Goal: Transaction & Acquisition: Purchase product/service

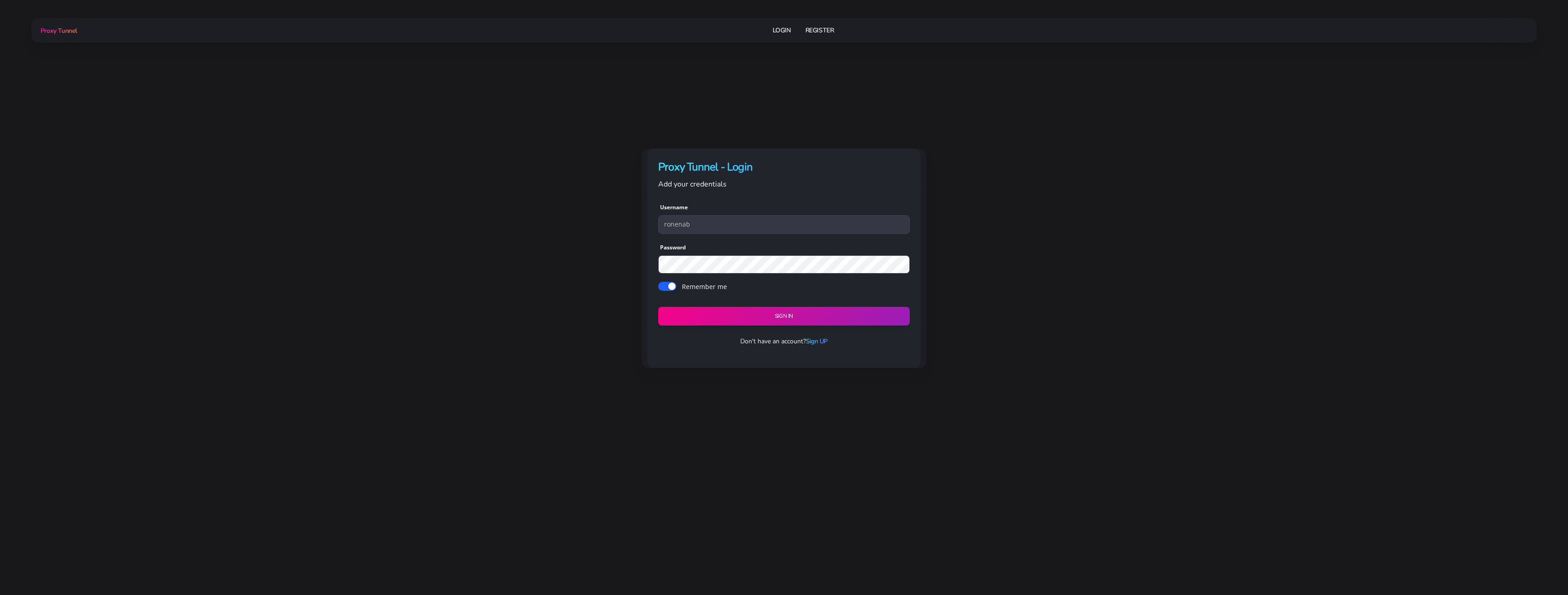
click at [789, 35] on link "Login" at bounding box center [782, 30] width 18 height 17
click at [684, 220] on input "text" at bounding box center [783, 224] width 251 height 18
type input "ronenab"
click at [729, 308] on div "Sign in" at bounding box center [783, 311] width 251 height 30
click at [729, 308] on button "Sign in" at bounding box center [784, 316] width 257 height 19
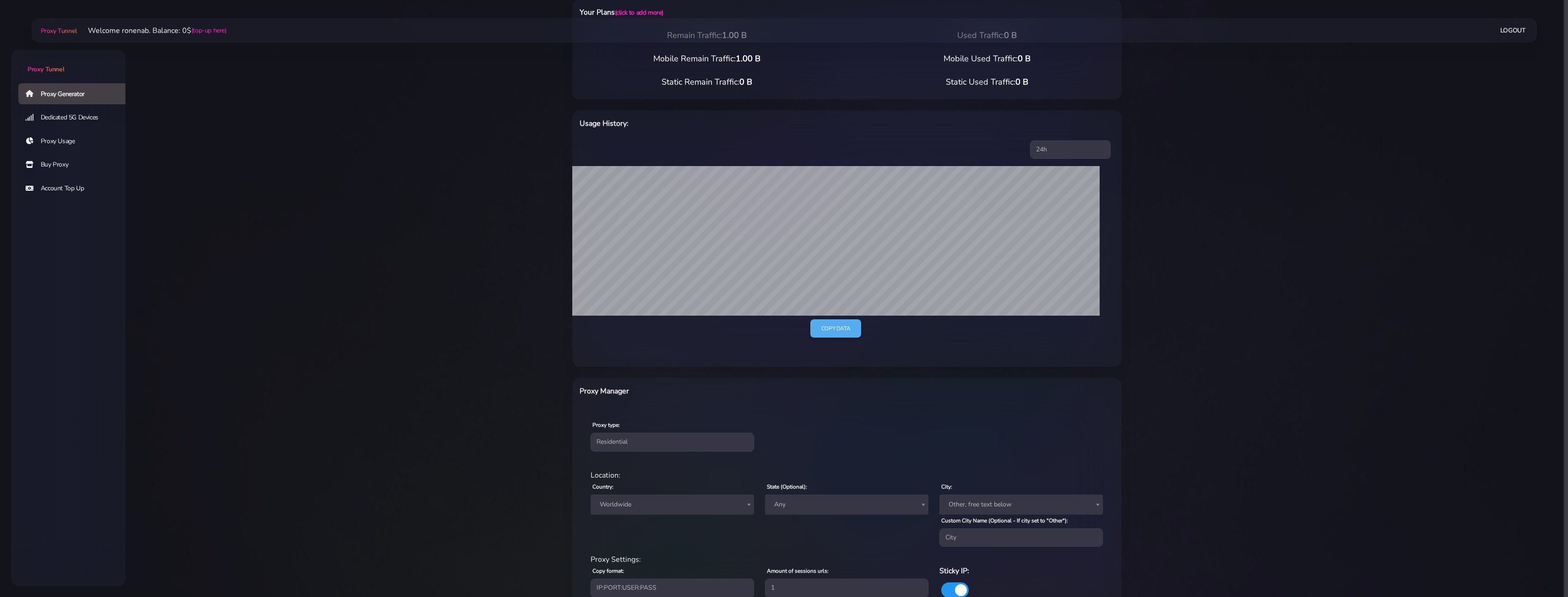
scroll to position [125, 0]
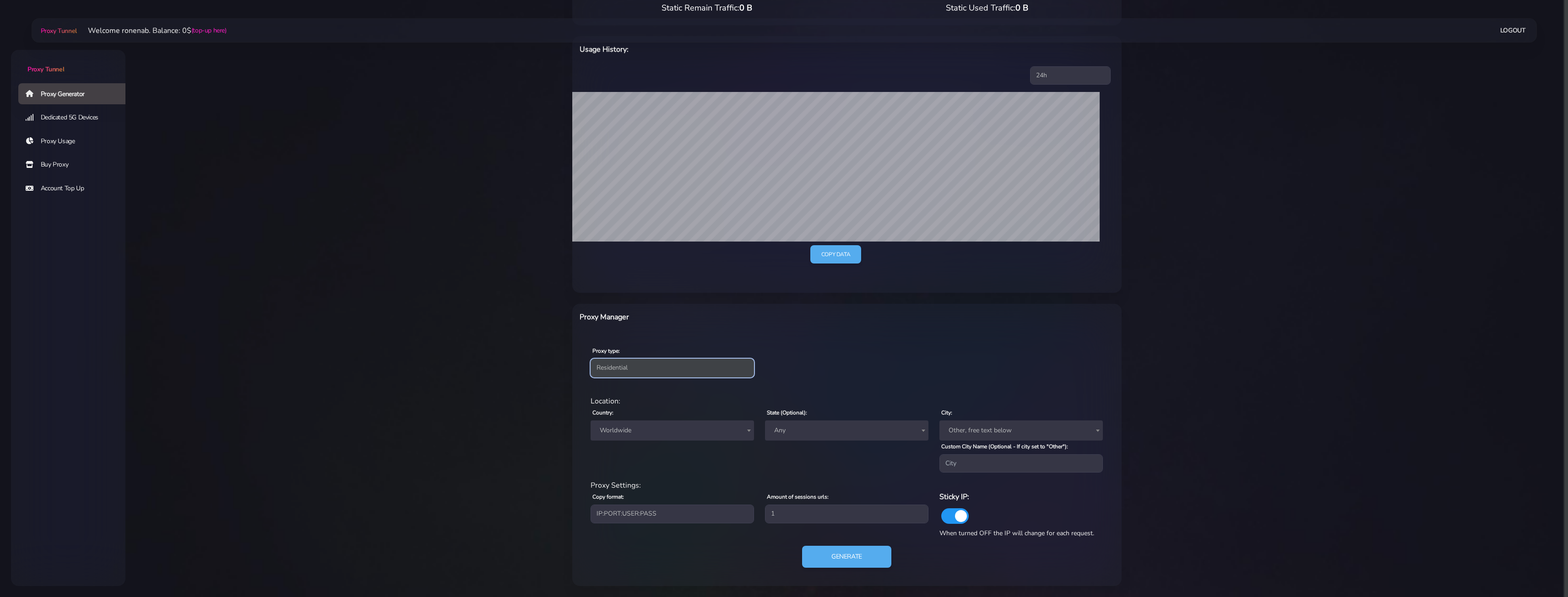
click at [620, 366] on select "Residential Static Mobile" at bounding box center [672, 368] width 163 height 18
click at [619, 375] on select "Residential Static Mobile" at bounding box center [672, 368] width 163 height 18
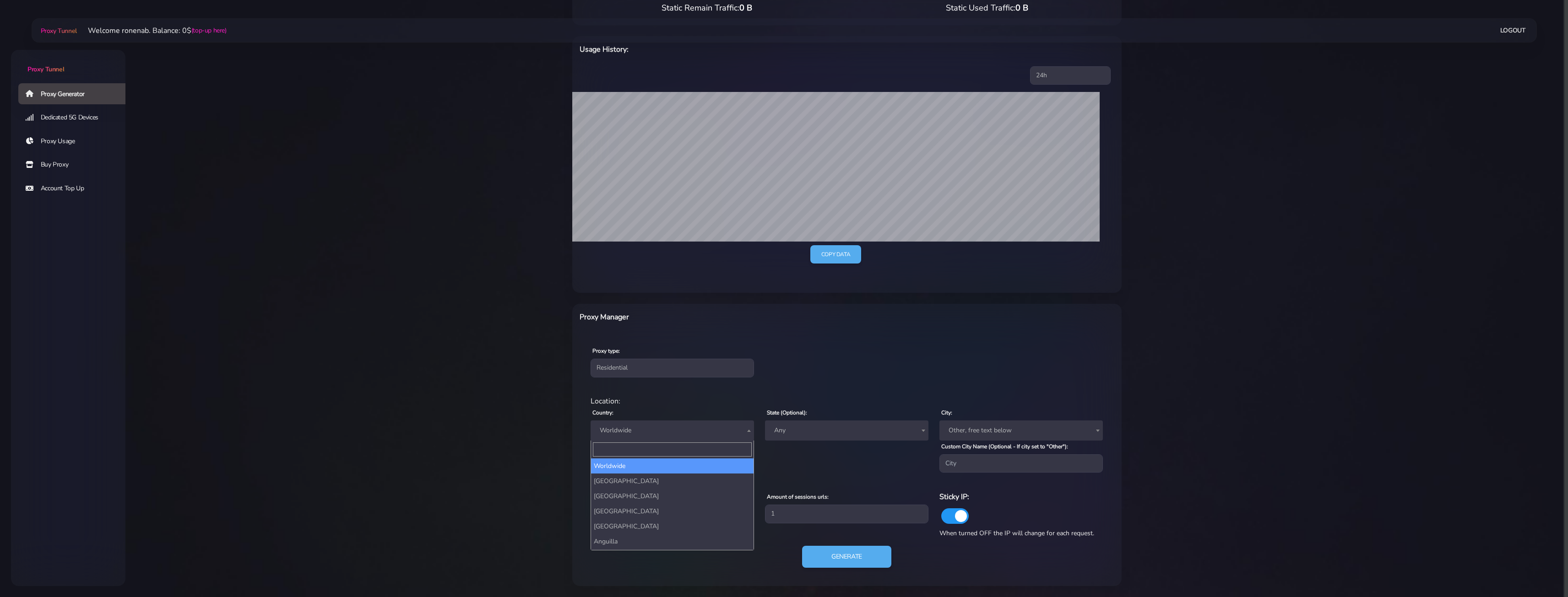
click at [614, 420] on span "Worldwide" at bounding box center [672, 430] width 163 height 20
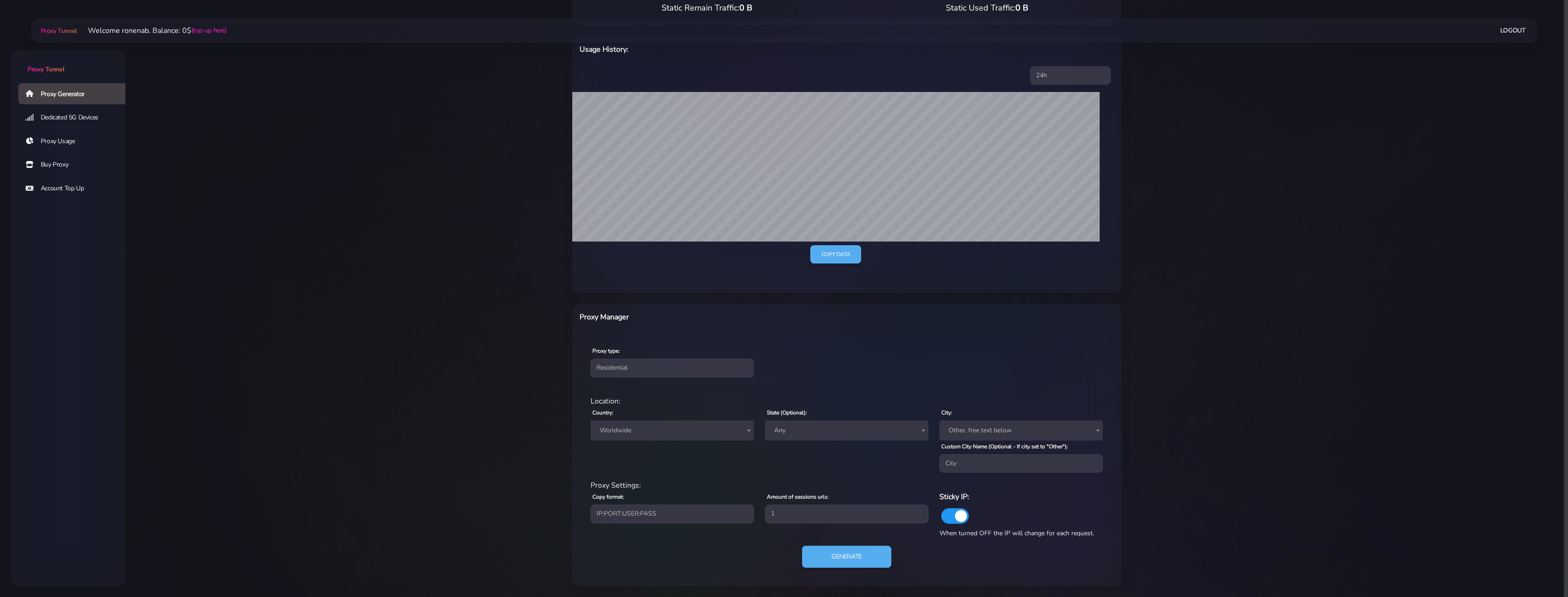
click at [624, 379] on div "Proxy type: Residential Static Mobile" at bounding box center [847, 361] width 546 height 54
click at [624, 377] on select "Residential Static Mobile" at bounding box center [672, 368] width 163 height 18
select select "static"
click at [591, 372] on select "Residential Static Mobile" at bounding box center [672, 368] width 163 height 18
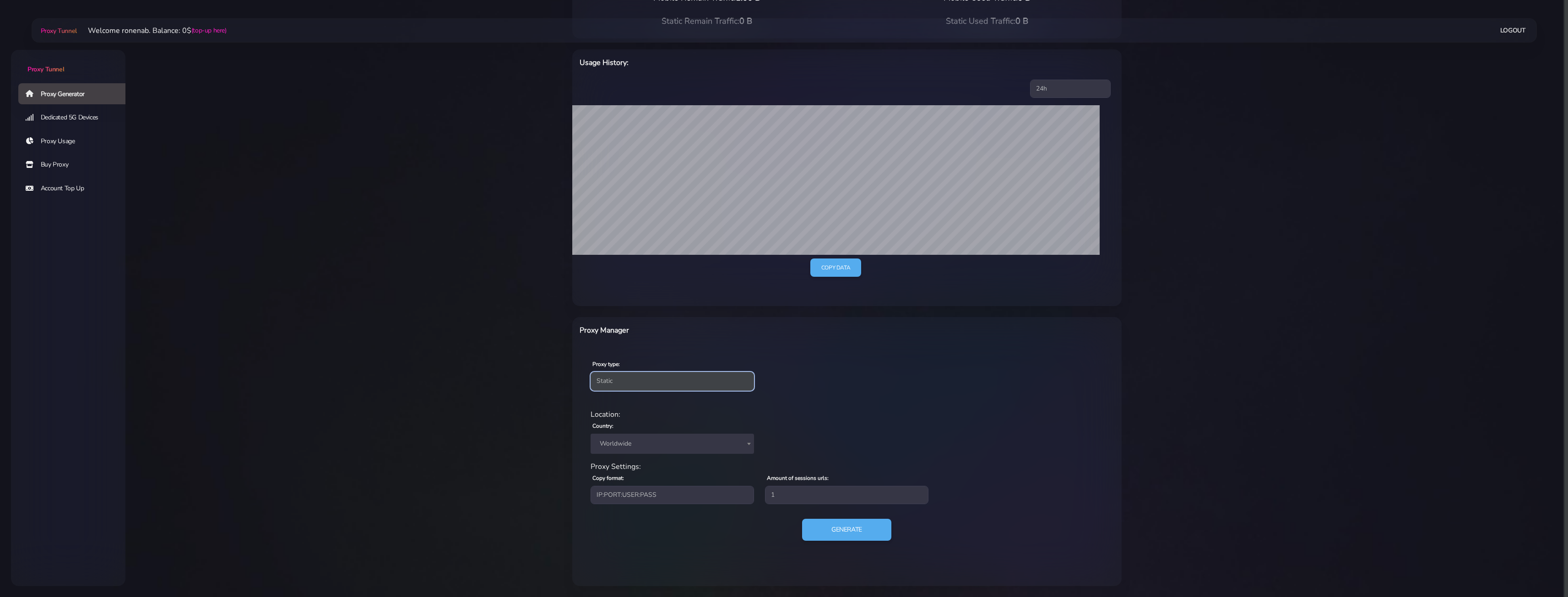
scroll to position [112, 0]
click at [619, 444] on span "Worldwide" at bounding box center [672, 444] width 152 height 13
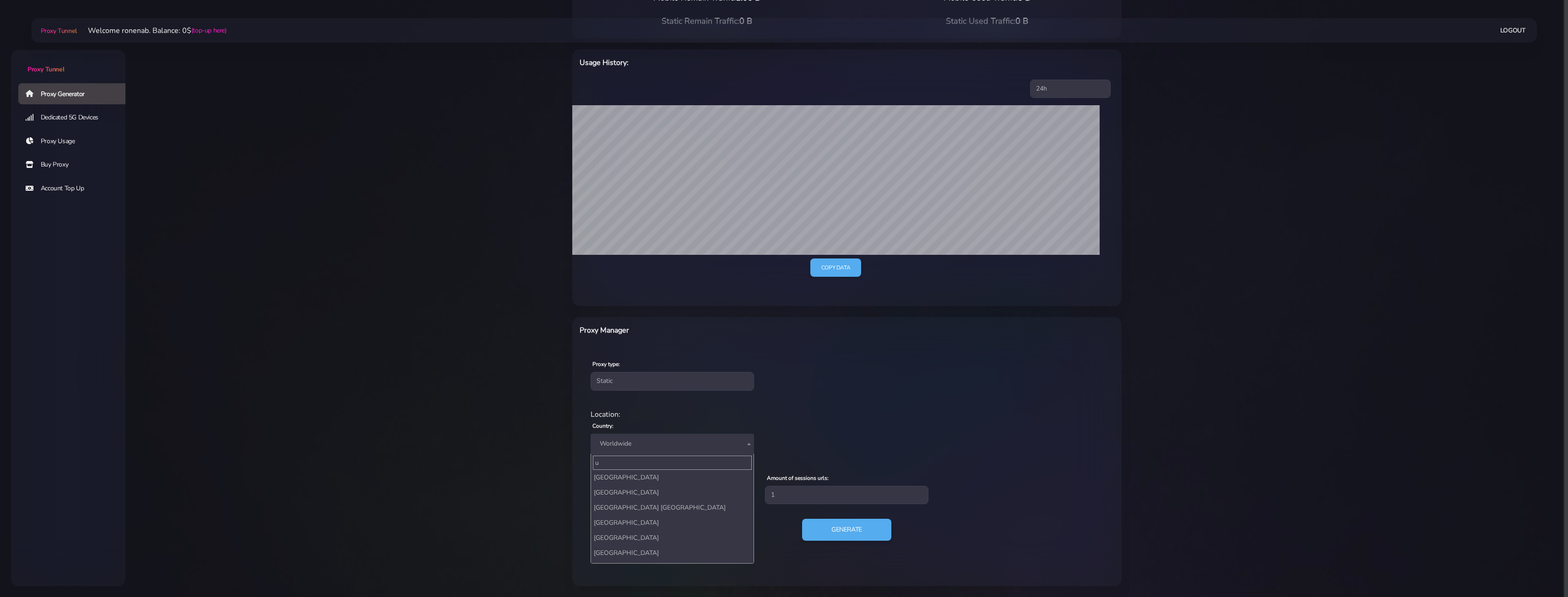
scroll to position [1096, 0]
type input "u"
select select "US"
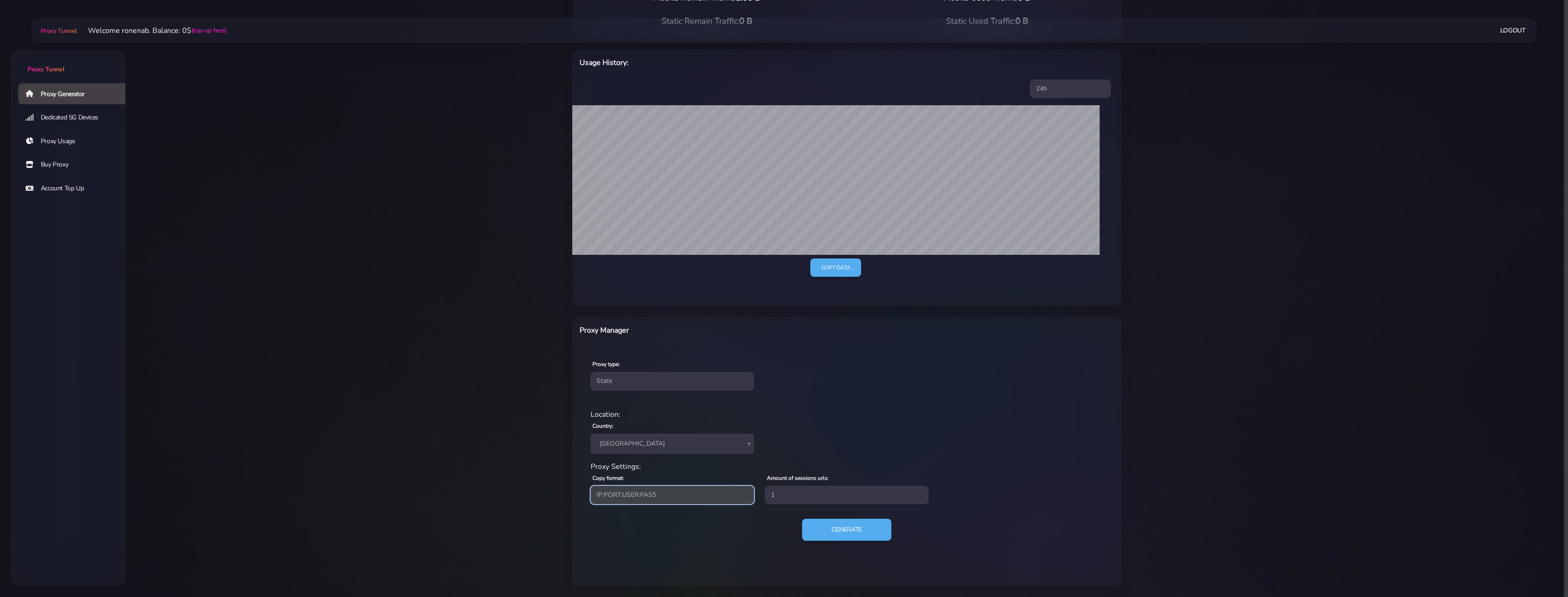
click at [694, 501] on select "IP:PORT:USER:PASS USER:PASS@IP:PORT PORT:IP:USER:PASS PASS:USER:PORT:IP" at bounding box center [672, 495] width 163 height 18
click at [693, 501] on select "IP:PORT:USER:PASS USER:PASS@IP:PORT PORT:IP:USER:PASS PASS:USER:PORT:IP" at bounding box center [672, 495] width 163 height 18
click at [773, 493] on input "1" at bounding box center [846, 495] width 163 height 18
click at [836, 535] on button "Generate" at bounding box center [846, 530] width 91 height 23
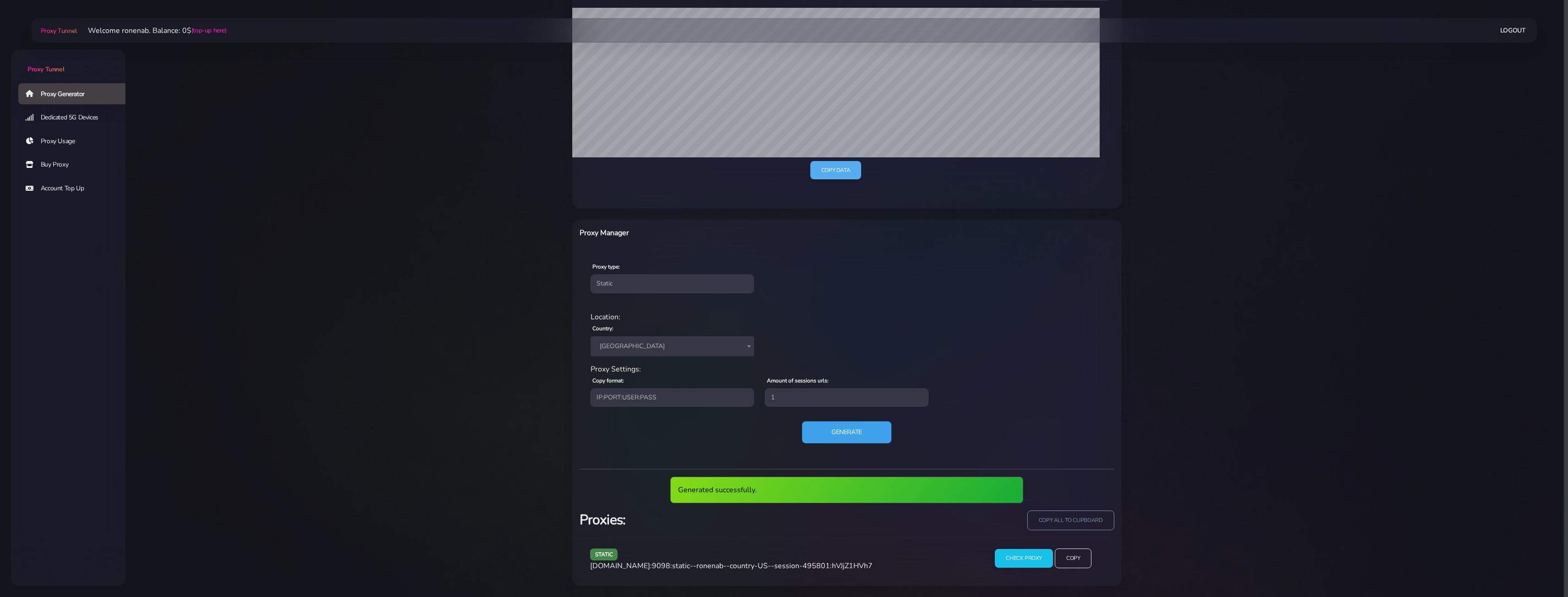
scroll to position [176, 0]
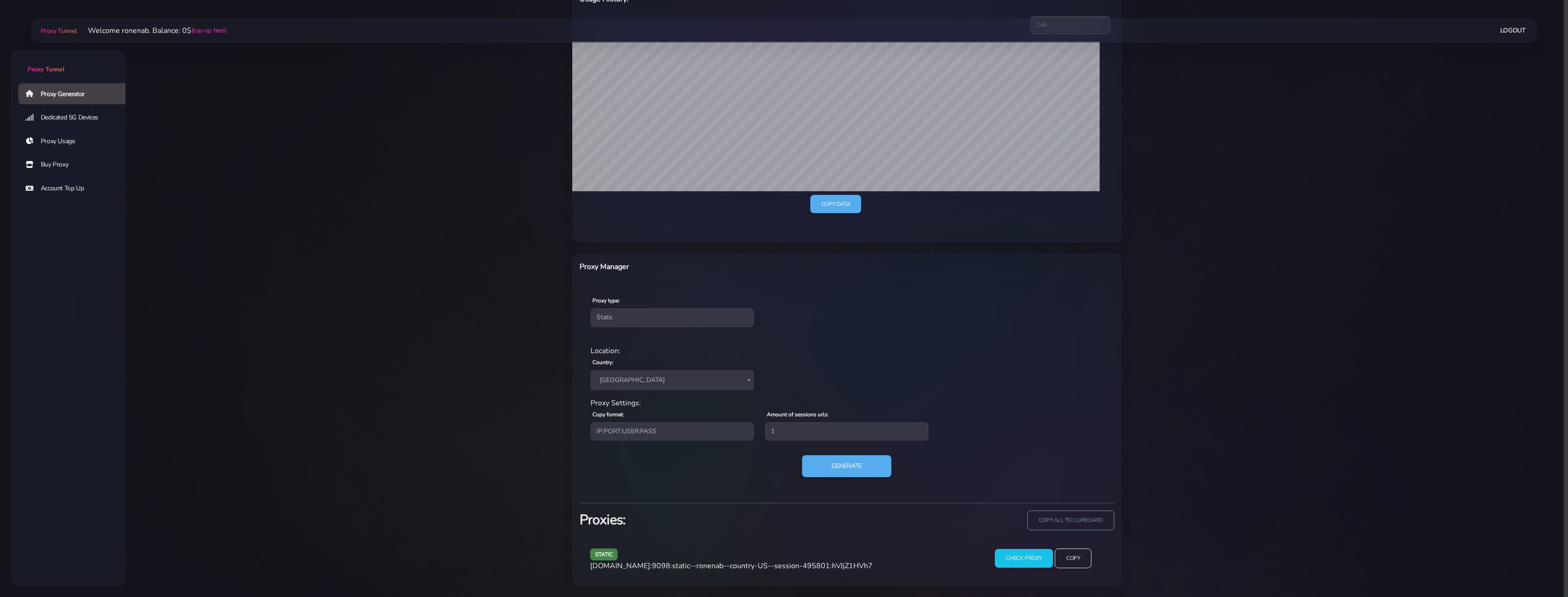
click at [735, 564] on span "agg.proxytunnel.io:9098:static--ronenab--country-US--session-495801:hVJjZ1HVh7" at bounding box center [731, 566] width 282 height 10
copy div "agg.proxytunnel.io:9098:static--ronenab--country-US--session-495801:hVJjZ1HVh7"
click at [815, 567] on span "agg.proxytunnel.io:9098:static--ronenab--country-US--session-495801:hVJjZ1HVh7" at bounding box center [731, 566] width 282 height 10
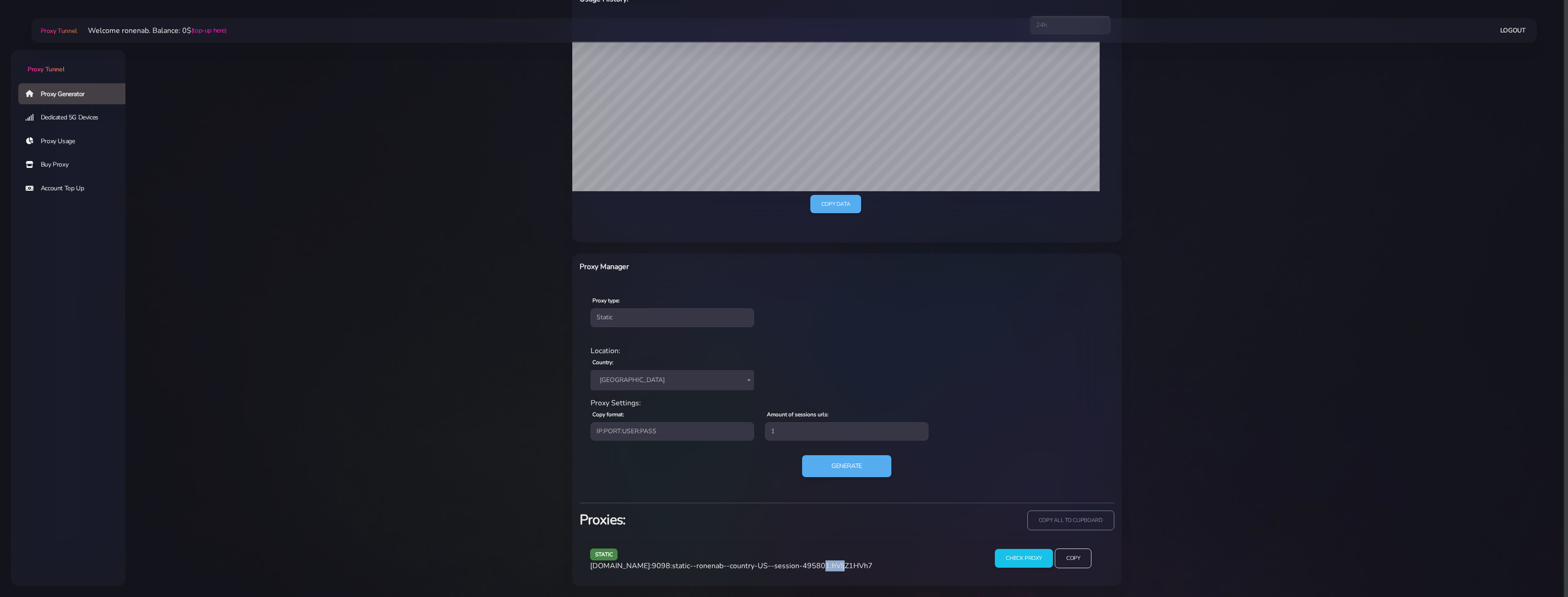
drag, startPoint x: 803, startPoint y: 566, endPoint x: 826, endPoint y: 562, distance: 23.3
click at [826, 562] on span "agg.proxytunnel.io:9098:static--ronenab--country-US--session-495801:hVJjZ1HVh7" at bounding box center [731, 566] width 282 height 10
copy span "495801"
drag, startPoint x: 671, startPoint y: 566, endPoint x: 825, endPoint y: 568, distance: 154.0
click at [825, 568] on span "agg.proxytunnel.io:9098:static--ronenab--country-US--session-495801:hVJjZ1HVh7" at bounding box center [731, 566] width 282 height 10
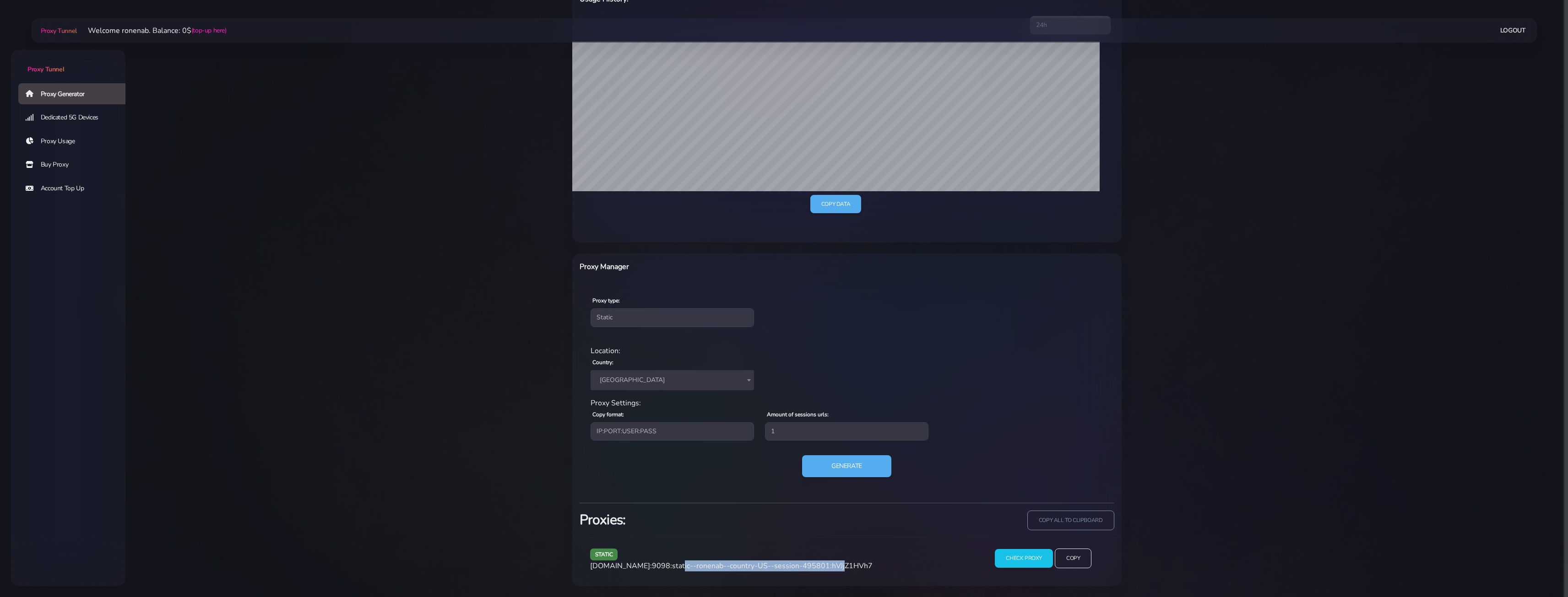
copy span ":static--ronenab--country-US--session-495801"
click at [826, 565] on span "agg.proxytunnel.io:9098:static--ronenab--country-US--session-495801:hVJjZ1HVh7" at bounding box center [731, 566] width 282 height 10
drag, startPoint x: 826, startPoint y: 565, endPoint x: 895, endPoint y: 562, distance: 69.1
click at [895, 562] on div "static agg.proxytunnel.io:9098:static--ronenab--country-US--session-495801:hVJj…" at bounding box center [781, 562] width 393 height 27
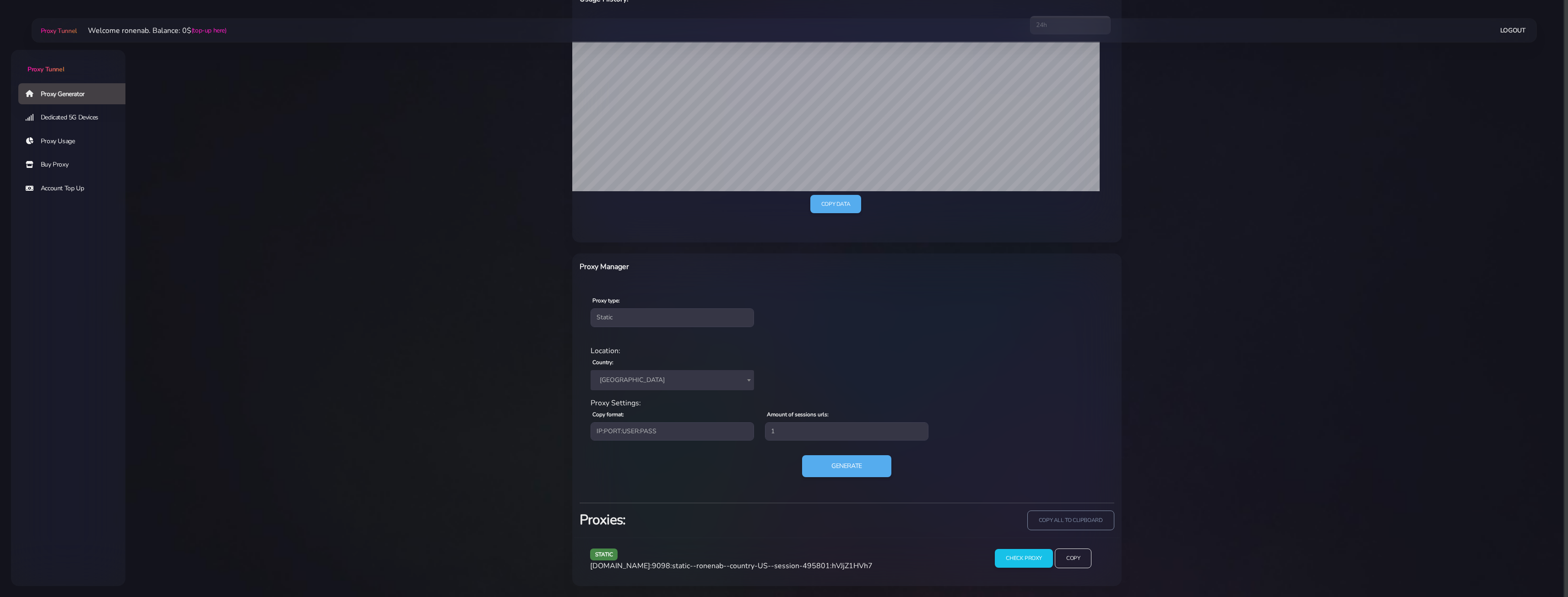
copy span ":hVJjZ1HVh7"
click at [1012, 559] on input "Check Proxy" at bounding box center [1023, 559] width 59 height 19
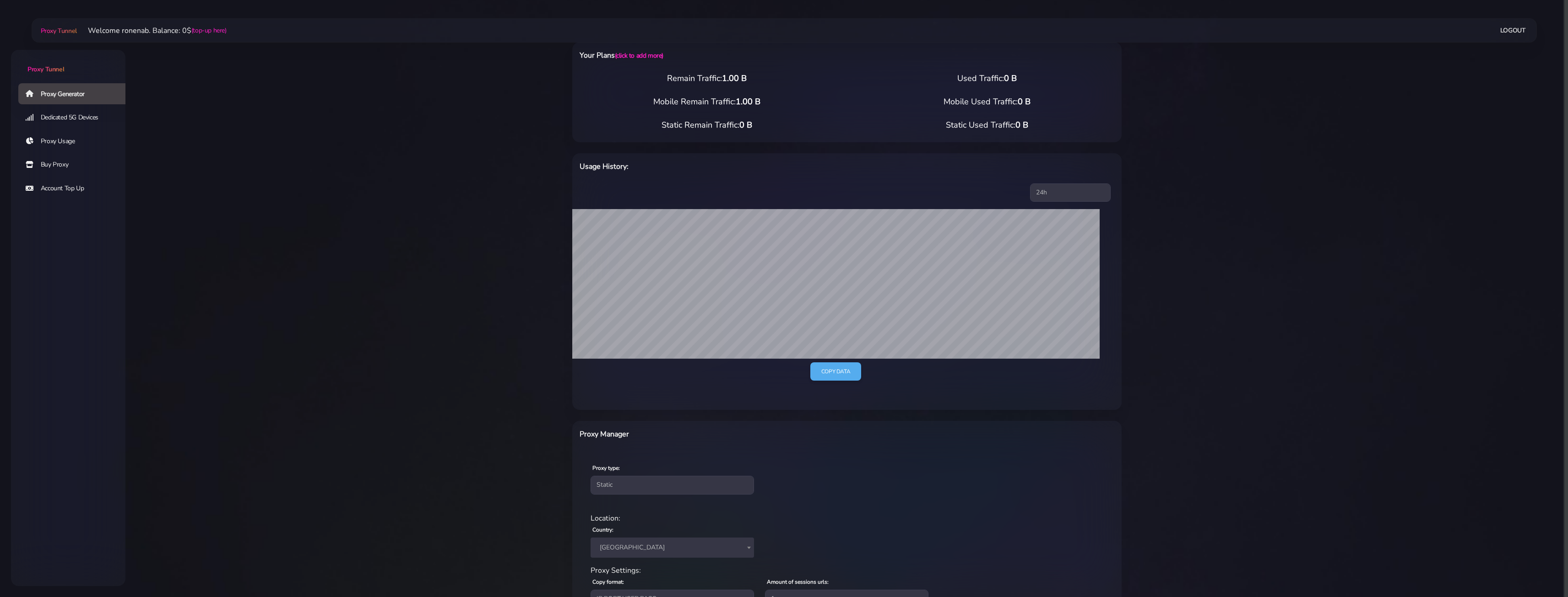
scroll to position [0, 0]
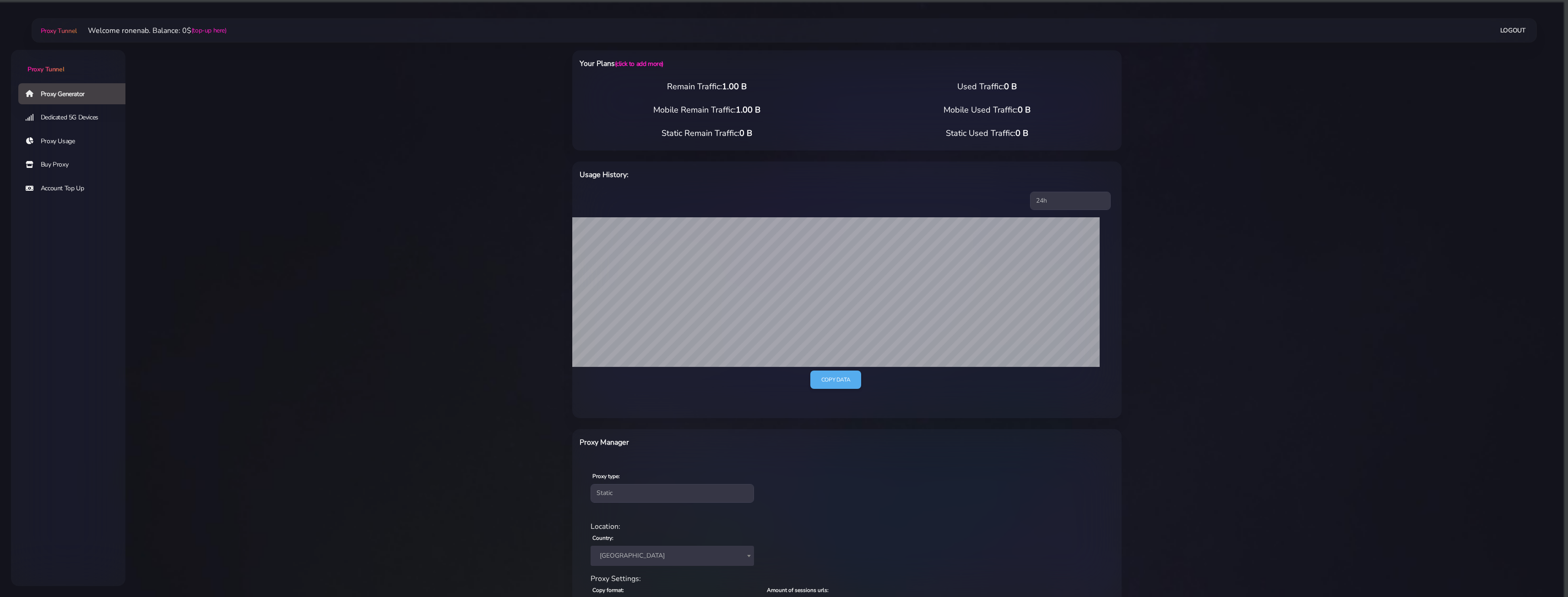
click at [62, 120] on link "Dedicated 5G Devices" at bounding box center [75, 117] width 114 height 21
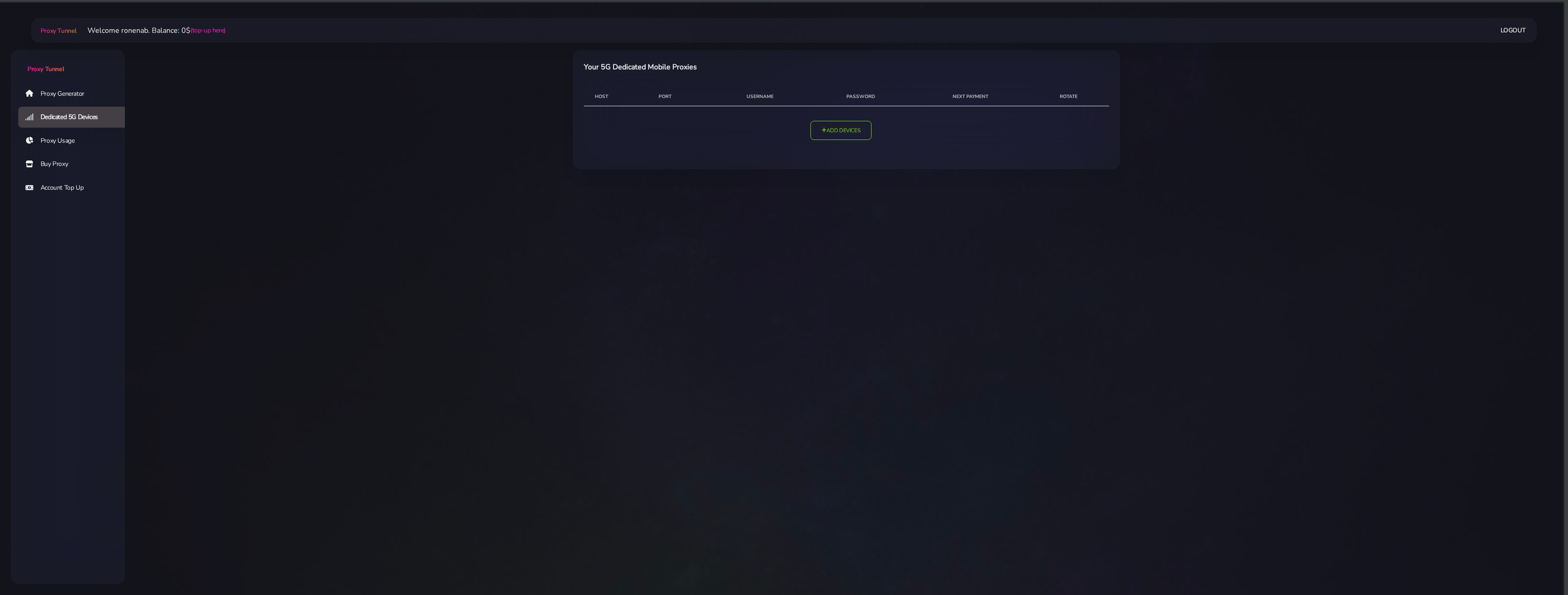
click at [44, 143] on link "Proxy Usage" at bounding box center [75, 141] width 114 height 21
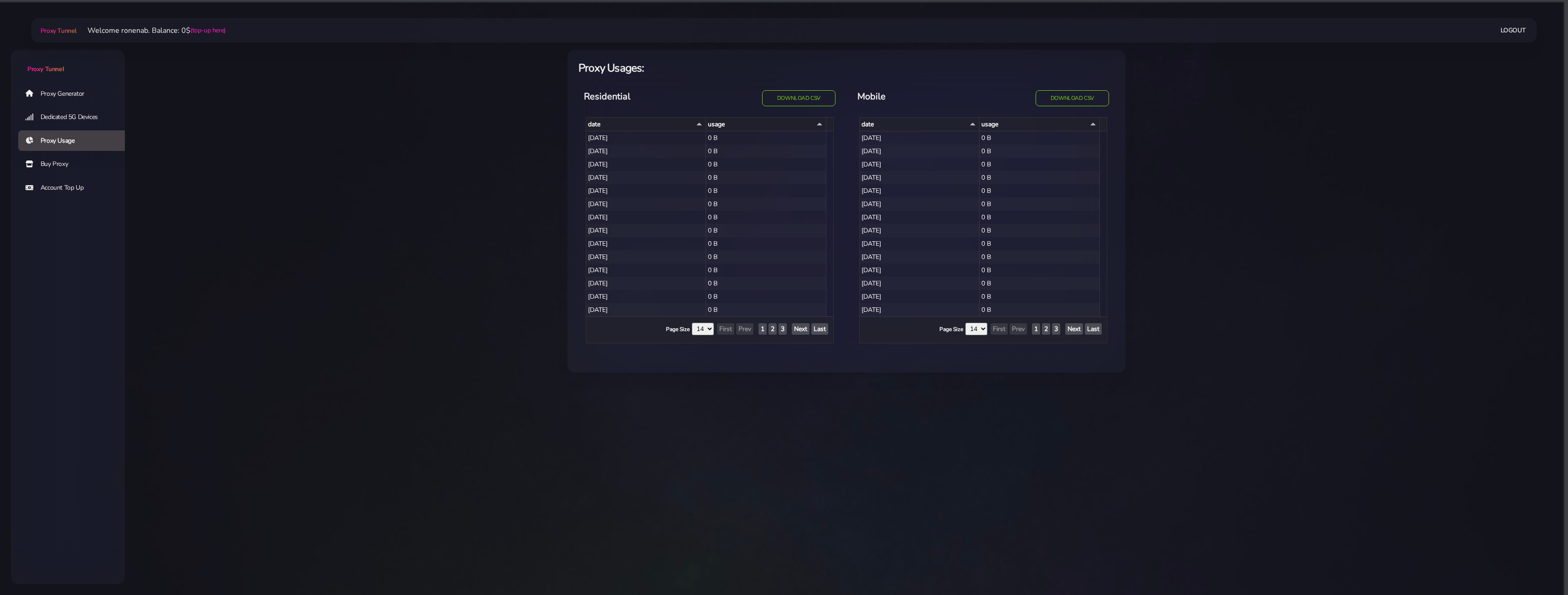
select select "14"
click at [62, 166] on link "Buy Proxy" at bounding box center [75, 164] width 114 height 21
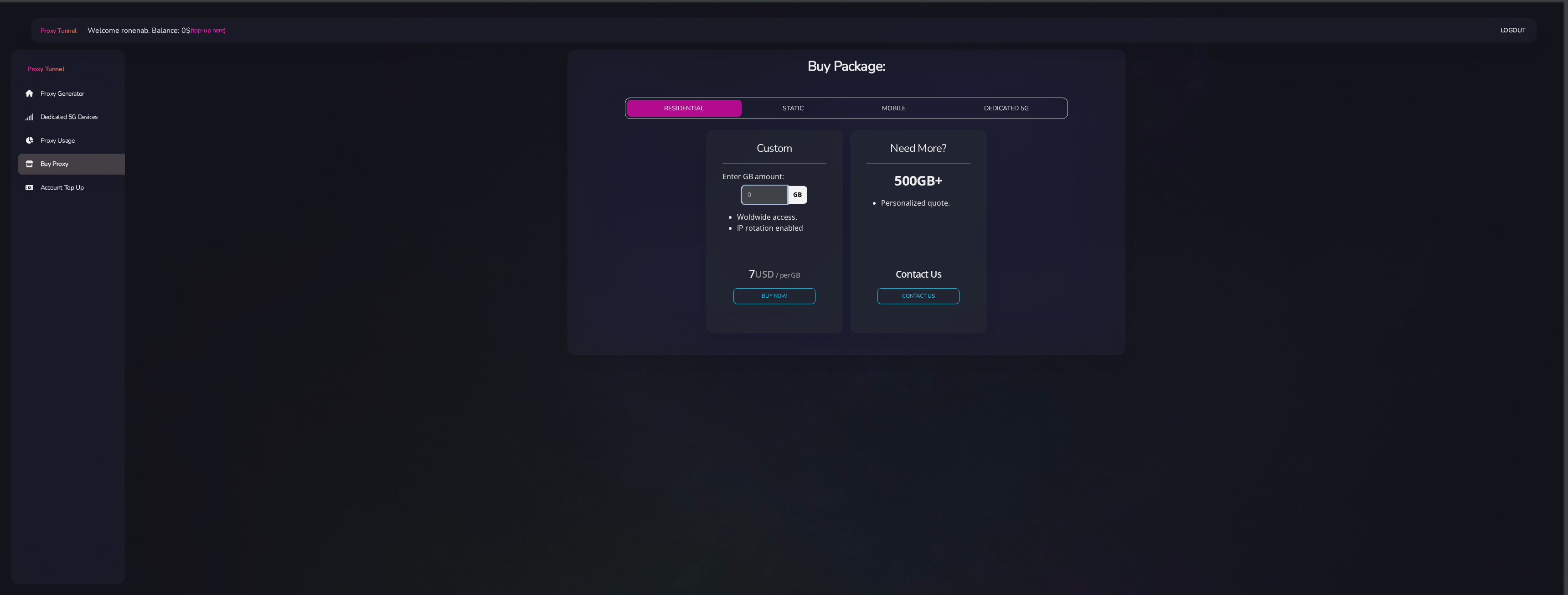
click at [776, 199] on input "number" at bounding box center [765, 195] width 46 height 18
type input "1"
click at [754, 297] on button "Buy Now" at bounding box center [774, 296] width 84 height 16
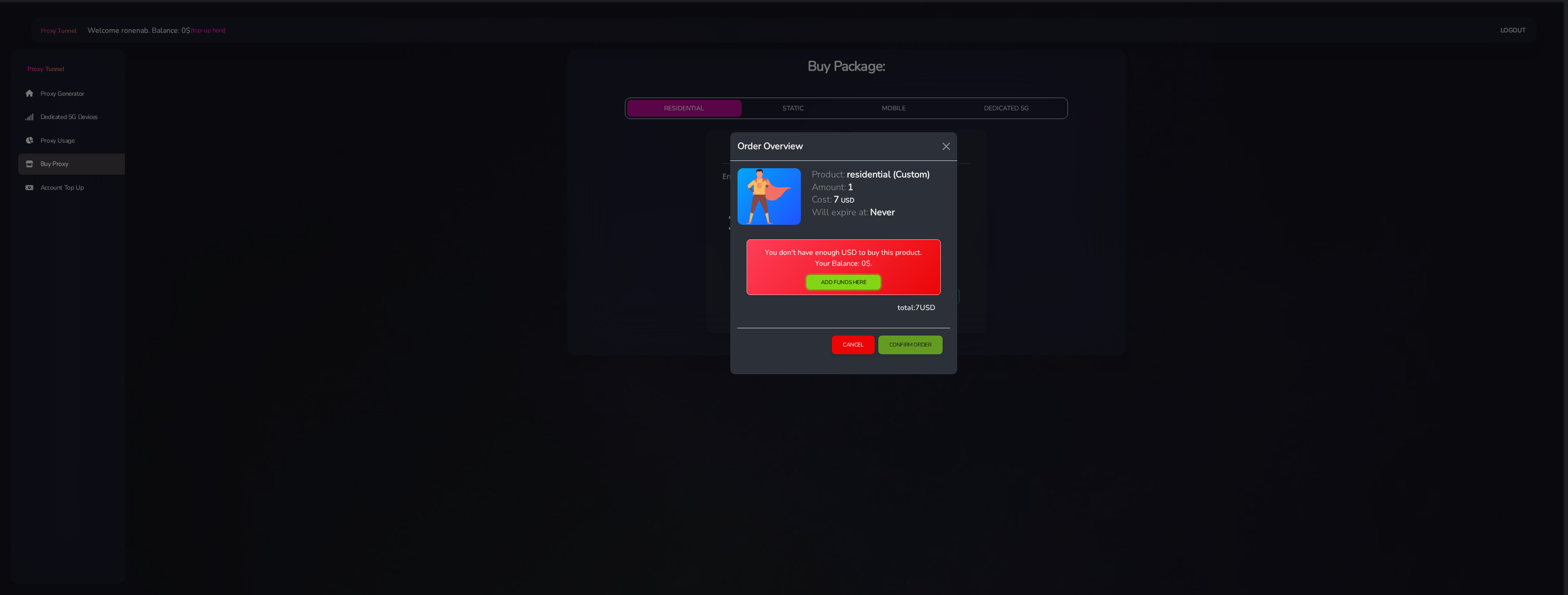
click at [813, 286] on link "ADD FUNDS HERE" at bounding box center [844, 283] width 74 height 15
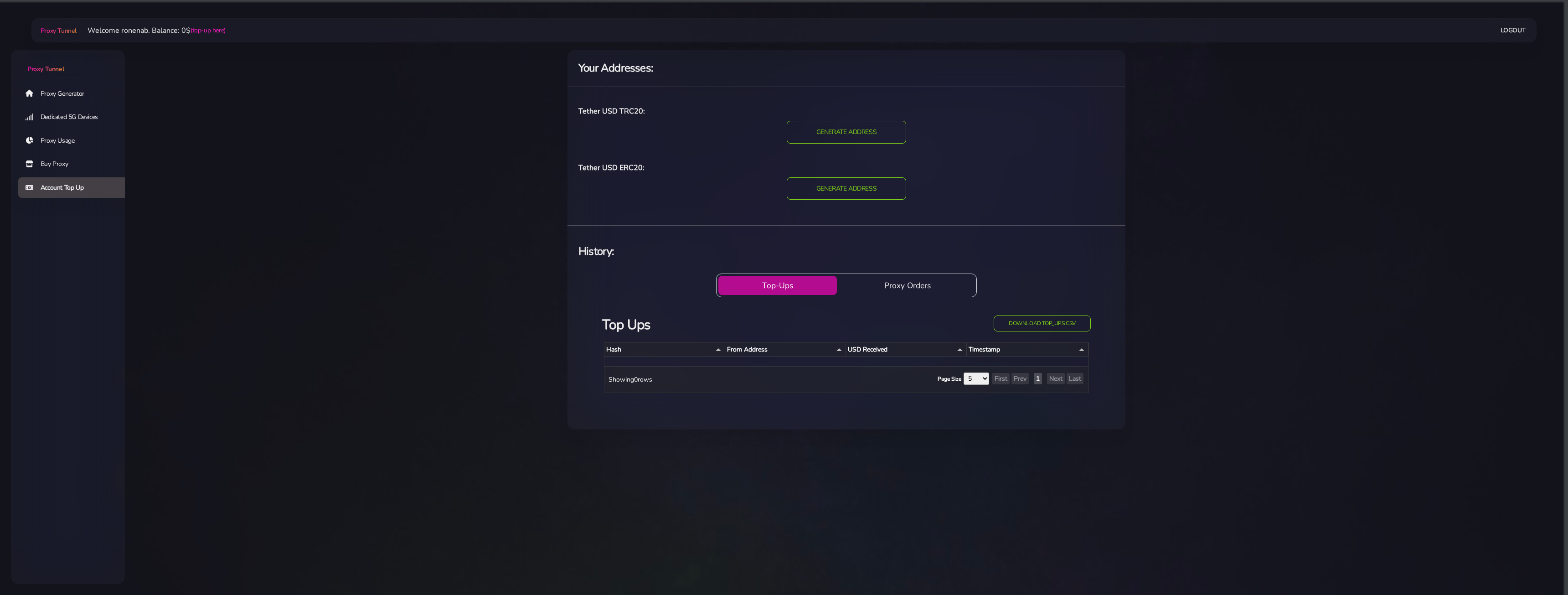
click at [782, 290] on button "Top-Ups" at bounding box center [777, 285] width 119 height 19
click at [807, 132] on input "GENERATE ADDRESS" at bounding box center [846, 132] width 122 height 23
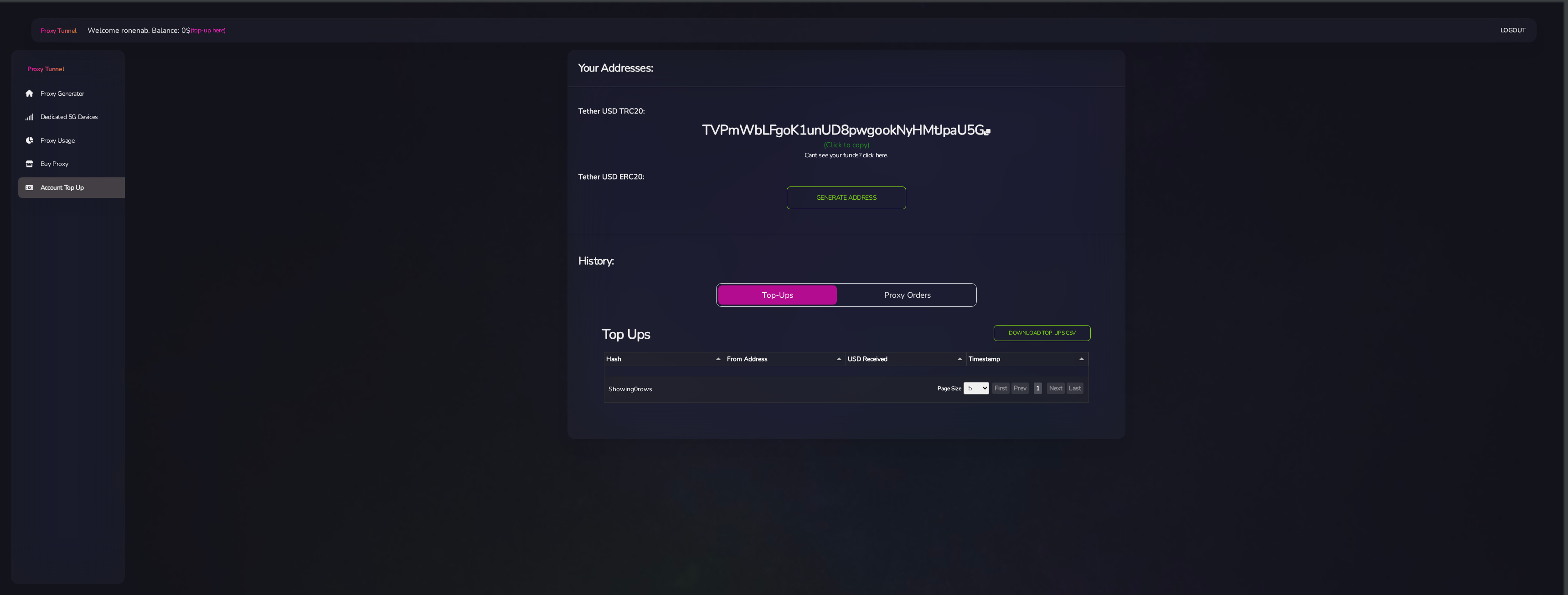
click at [836, 145] on div "(Click to copy)" at bounding box center [846, 145] width 547 height 11
click at [1179, 309] on main "Proxy Tunnel Welcome ronenab. Balance: 0$ (top-up here) Logout" at bounding box center [846, 244] width 1443 height 411
click at [803, 200] on input "GENERATE ADDRESS" at bounding box center [846, 198] width 122 height 23
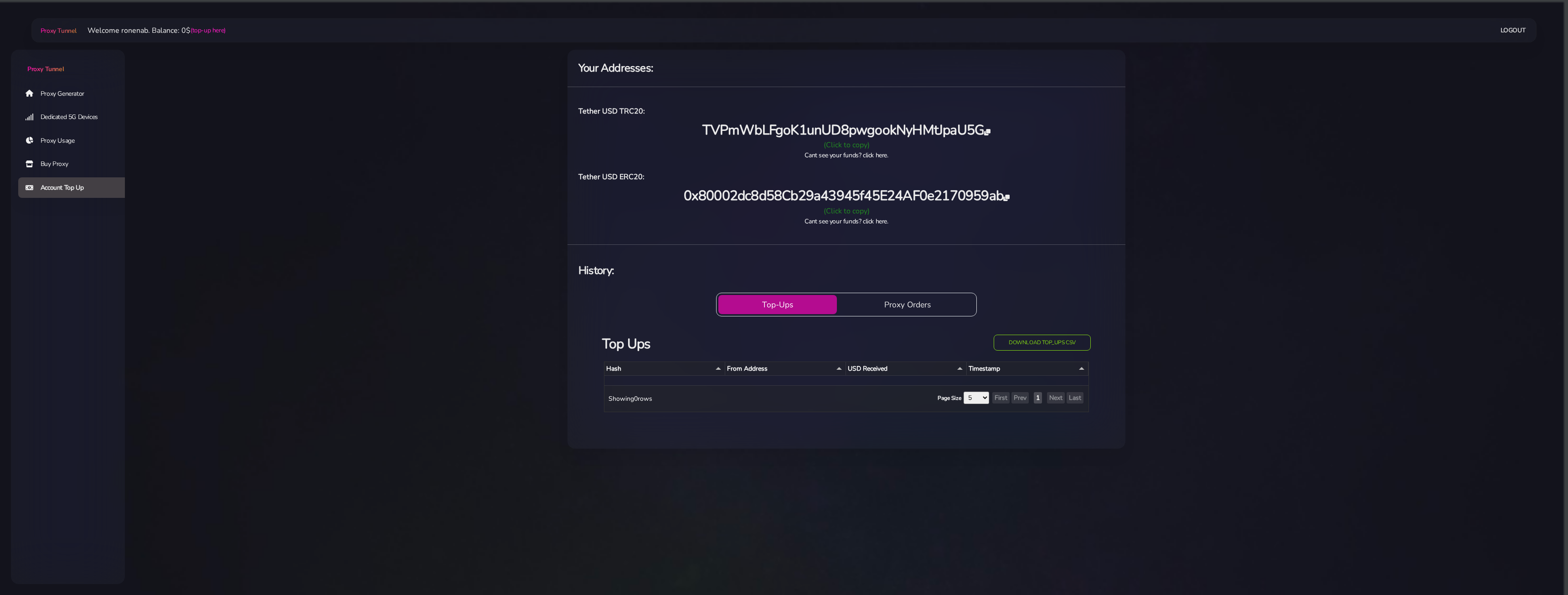
click at [825, 199] on span "0x80002dc8d58Cb29a43945f45E24AF0e2170959ab" at bounding box center [846, 195] width 326 height 19
click at [1004, 194] on span "0x80002dc8d58Cb29a43945f45E24AF0e2170959ab" at bounding box center [846, 195] width 326 height 19
click at [1007, 195] on icon at bounding box center [1006, 198] width 6 height 6
click at [1148, 281] on main "Proxy Tunnel Welcome ronenab. Balance: 0$ (top-up here) Logout" at bounding box center [846, 249] width 1443 height 421
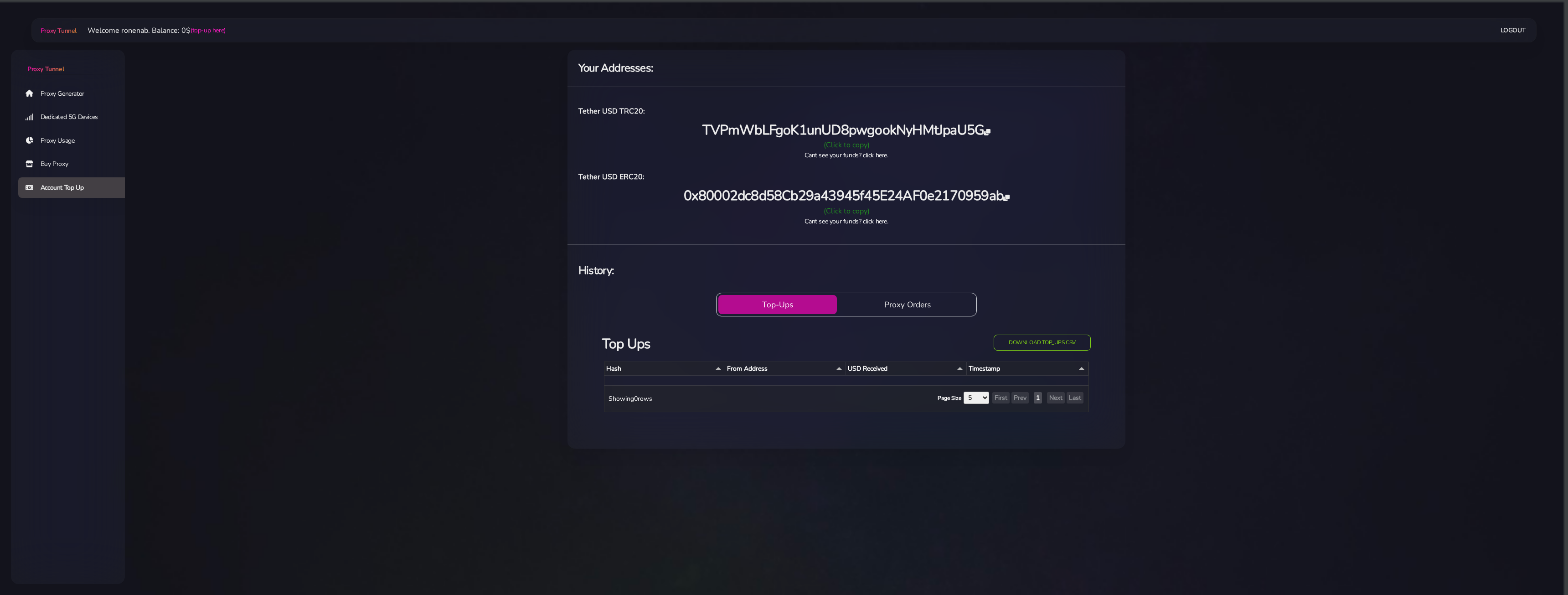
drag, startPoint x: 382, startPoint y: 192, endPoint x: 382, endPoint y: 178, distance: 14.0
click at [382, 192] on main "Proxy Tunnel Welcome ronenab. Balance: 0$ (top-up here) Logout" at bounding box center [846, 249] width 1443 height 421
click at [879, 300] on button "Proxy Orders" at bounding box center [908, 304] width 134 height 19
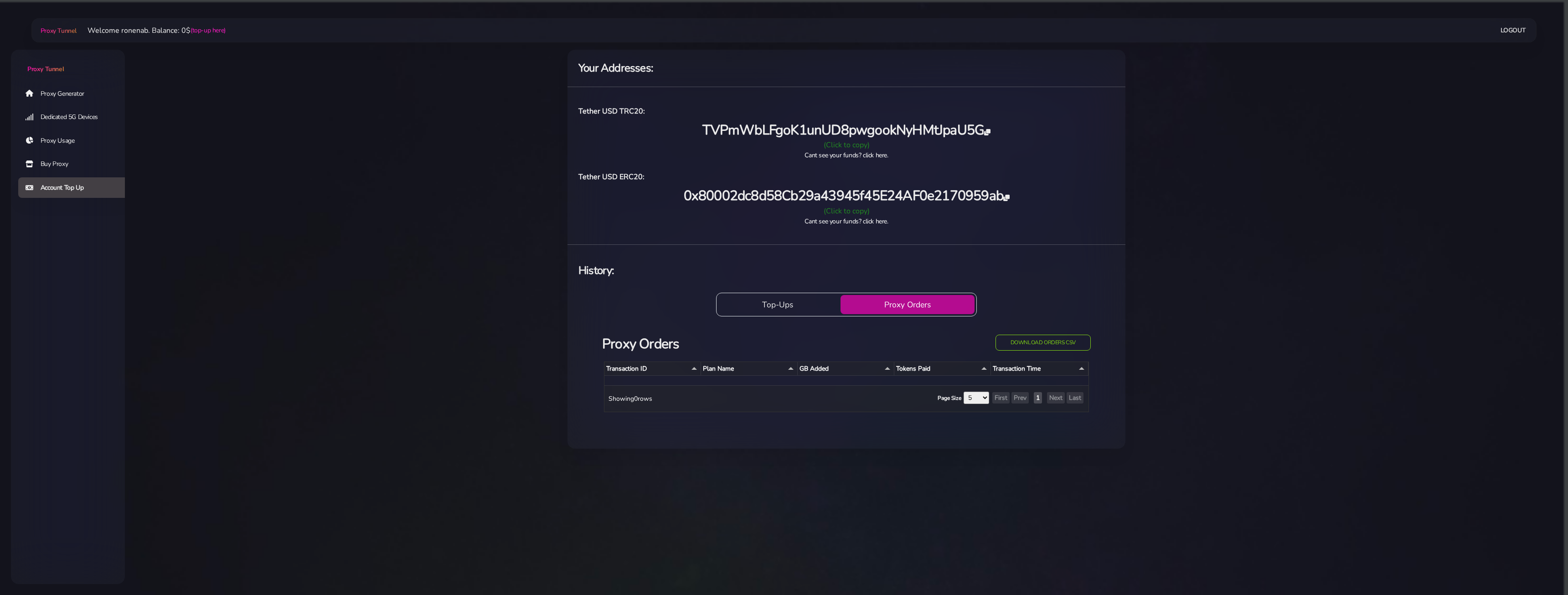
click at [781, 295] on button "Top-Ups" at bounding box center [777, 304] width 119 height 19
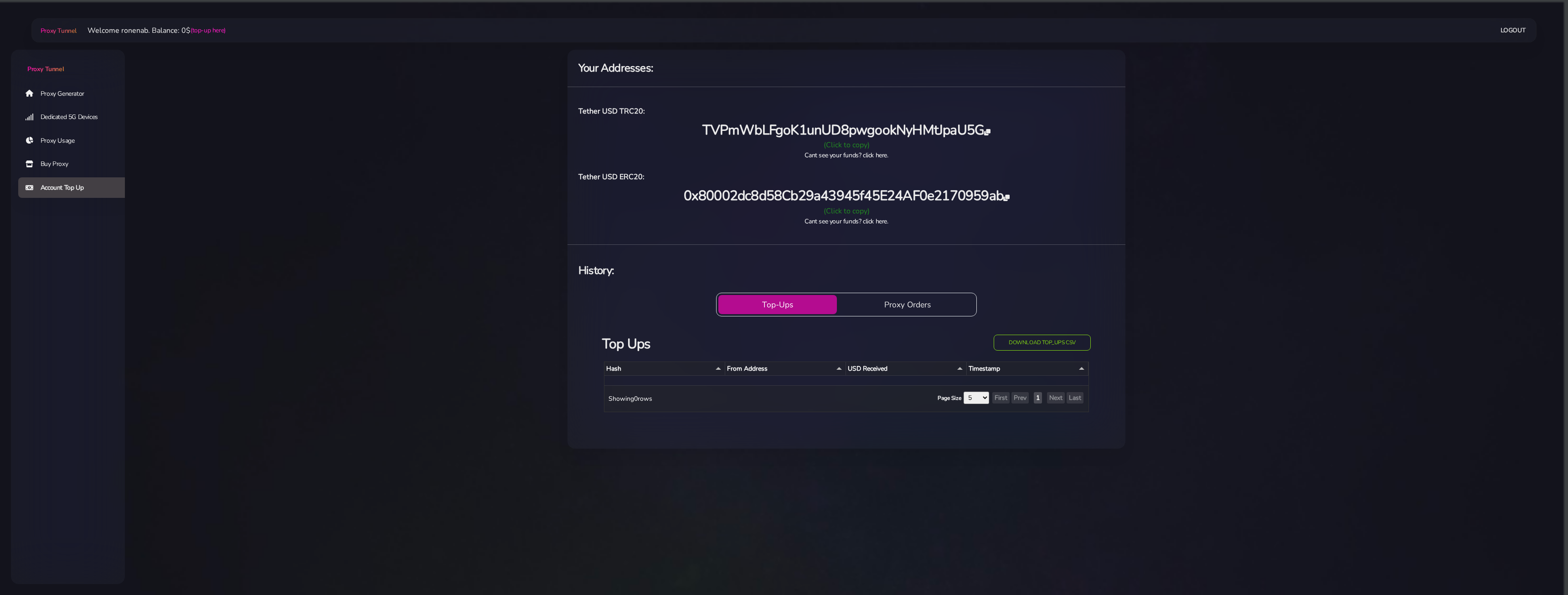
drag, startPoint x: 688, startPoint y: 227, endPoint x: 439, endPoint y: 188, distance: 252.0
click at [439, 188] on main "Proxy Tunnel Welcome ronenab. Balance: 0$ (top-up here) Logout" at bounding box center [846, 249] width 1443 height 421
click at [614, 341] on h3 "Top Ups" at bounding box center [763, 344] width 322 height 19
click at [530, 319] on main "Proxy Tunnel Welcome ronenab. Balance: 0$ (top-up here) Logout" at bounding box center [846, 249] width 1443 height 421
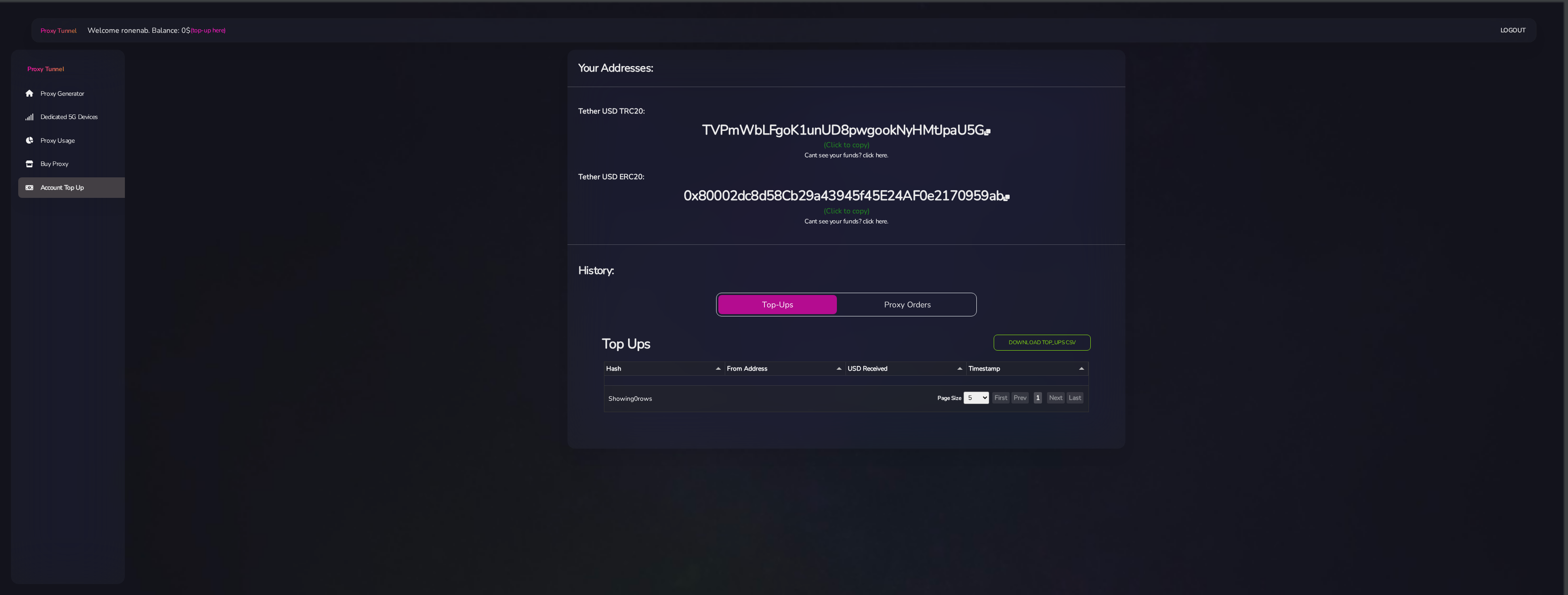
click at [864, 300] on button "Proxy Orders" at bounding box center [908, 304] width 134 height 19
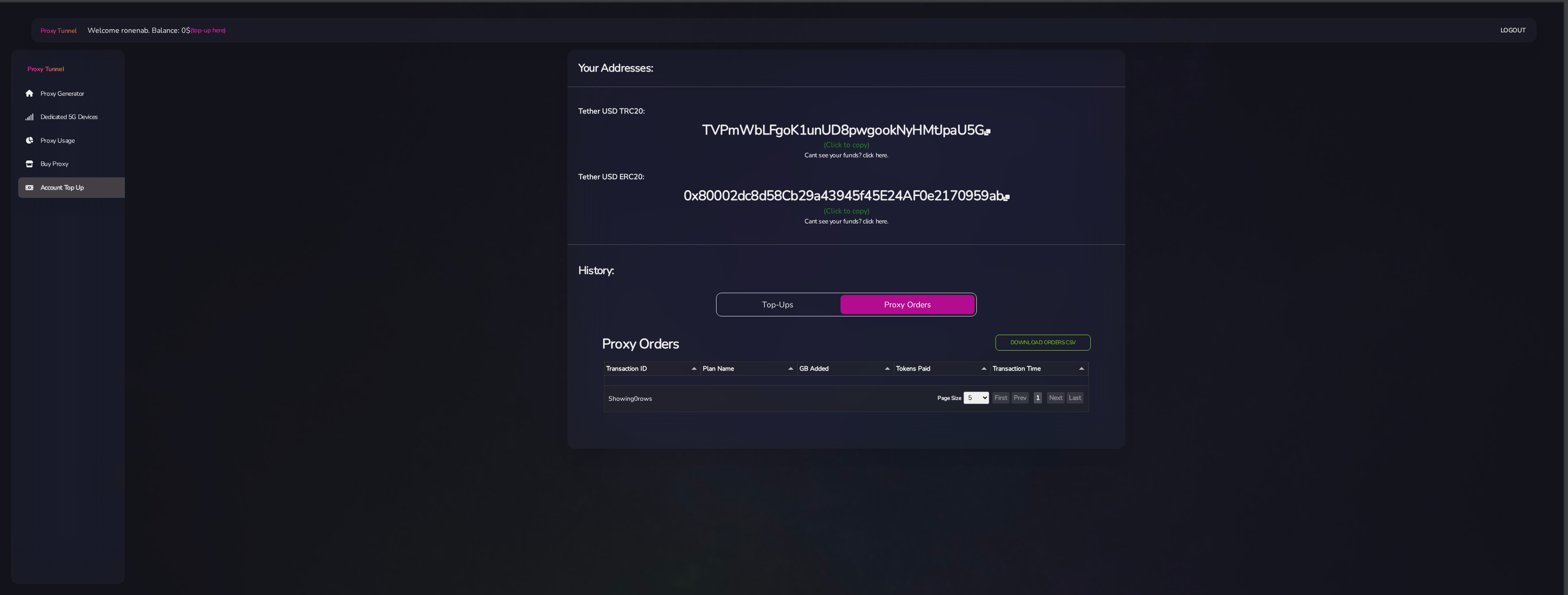
click at [777, 297] on button "Top-Ups" at bounding box center [777, 304] width 119 height 19
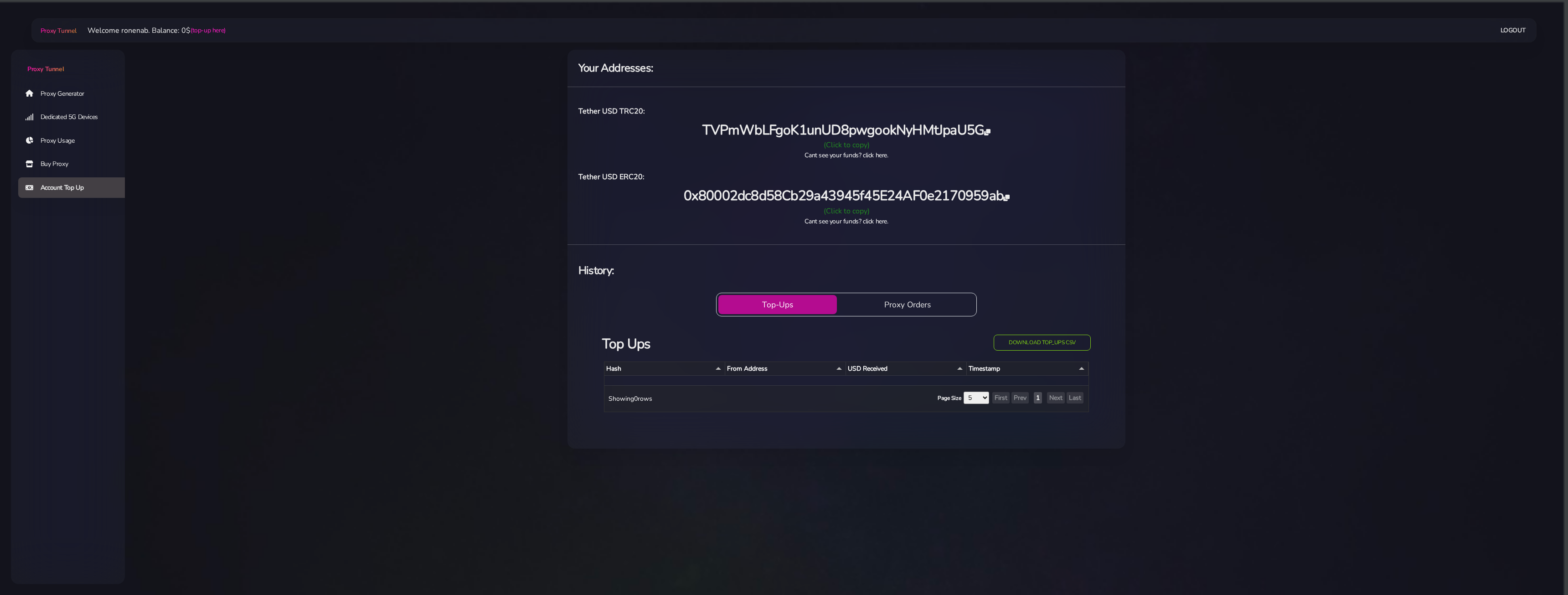
drag, startPoint x: 511, startPoint y: 170, endPoint x: 317, endPoint y: 100, distance: 206.2
click at [388, 122] on main "Proxy Tunnel Welcome ronenab. Balance: 0$ (top-up here) Logout" at bounding box center [846, 249] width 1443 height 421
click at [57, 170] on link "Buy Proxy" at bounding box center [75, 164] width 114 height 21
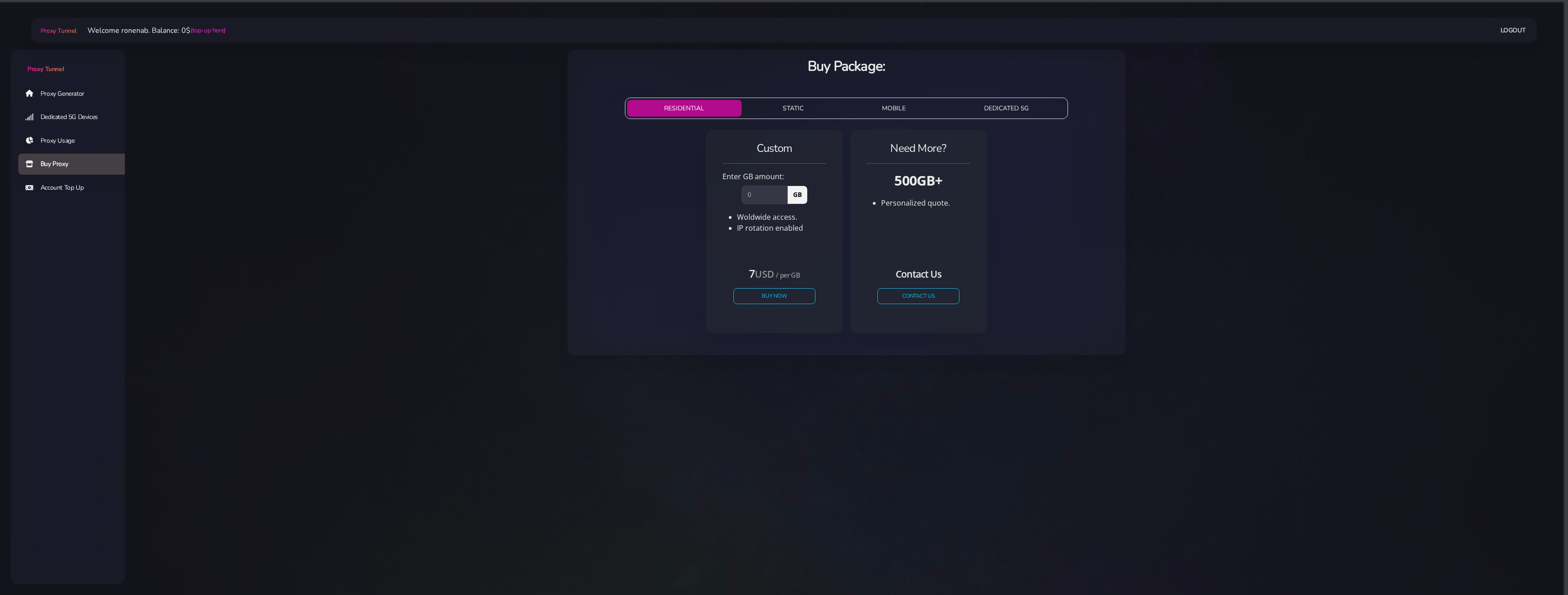
click at [46, 183] on link "Account Top Up" at bounding box center [75, 188] width 114 height 21
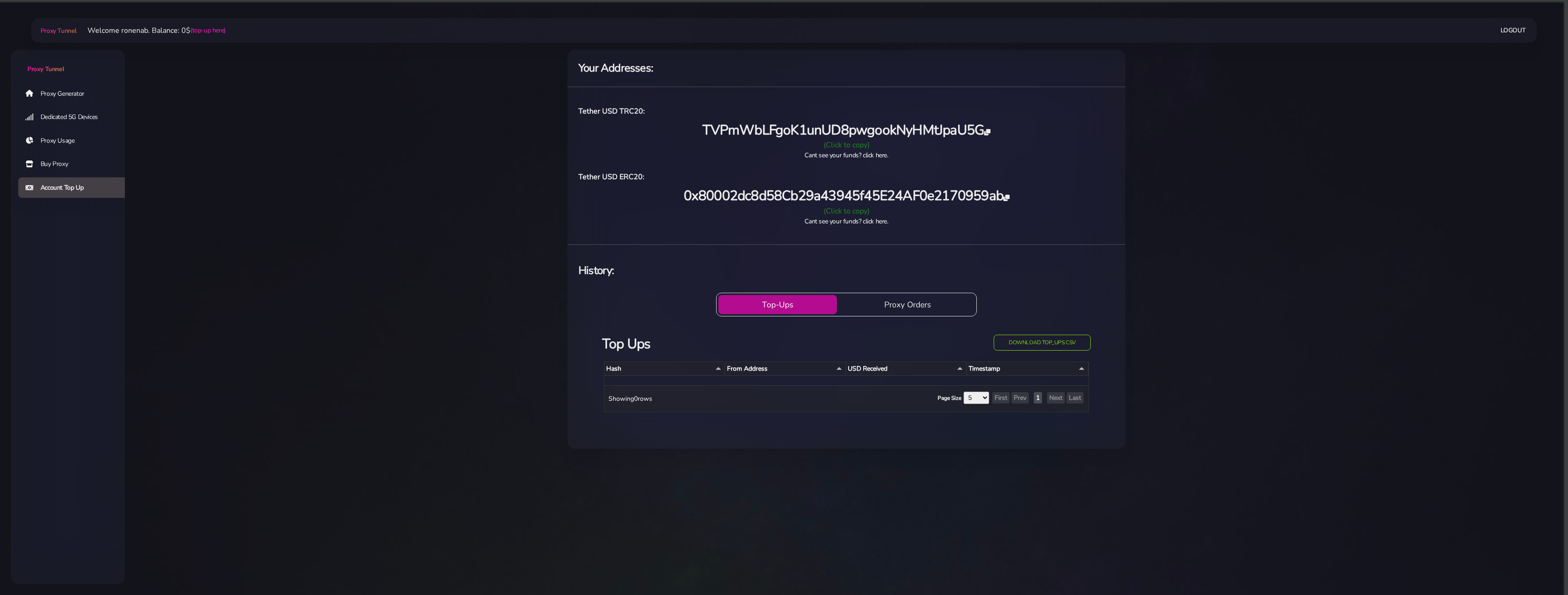
drag, startPoint x: 642, startPoint y: 245, endPoint x: 523, endPoint y: 188, distance: 131.9
click at [523, 188] on main "Proxy Tunnel Welcome ronenab. Balance: 0$ (top-up here) Logout" at bounding box center [846, 249] width 1443 height 421
click at [684, 4] on html "Proxy Tunnel Proxy Generator Dedicated 5G Devices Proxy Usage Buy Proxy Account…" at bounding box center [784, 230] width 1568 height 460
click at [47, 160] on link "Buy Proxy" at bounding box center [75, 164] width 114 height 21
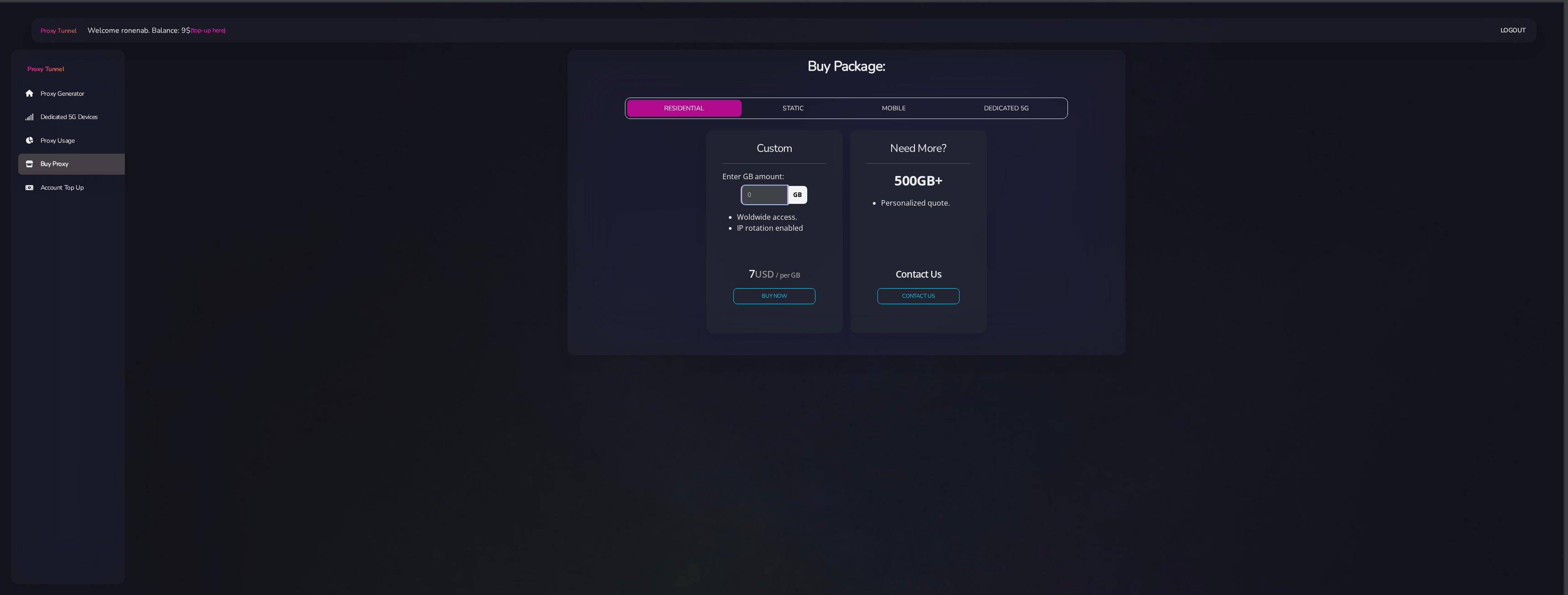
click at [760, 199] on input "number" at bounding box center [765, 195] width 46 height 18
type input "1"
click at [755, 298] on button "Buy Now" at bounding box center [774, 296] width 84 height 16
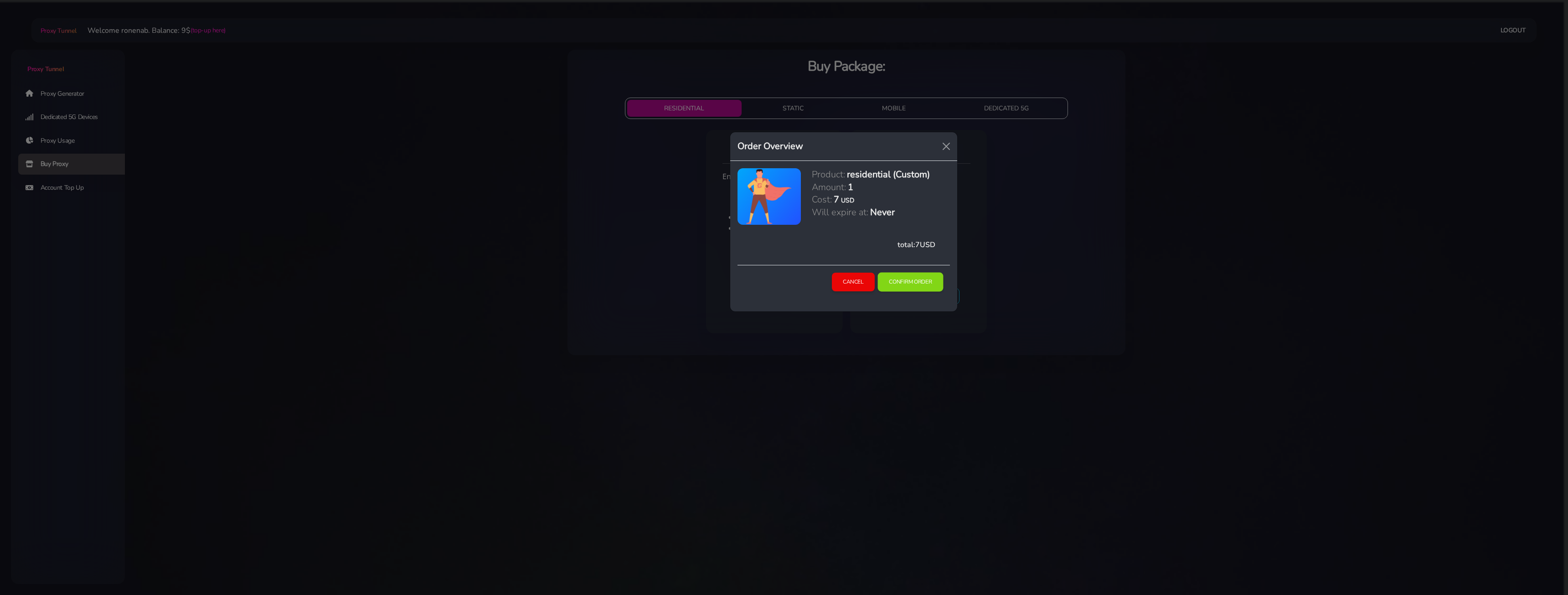
click at [912, 284] on button "Confirm Order" at bounding box center [911, 282] width 66 height 19
click at [912, 284] on button "Confirm Order" at bounding box center [911, 282] width 66 height 19
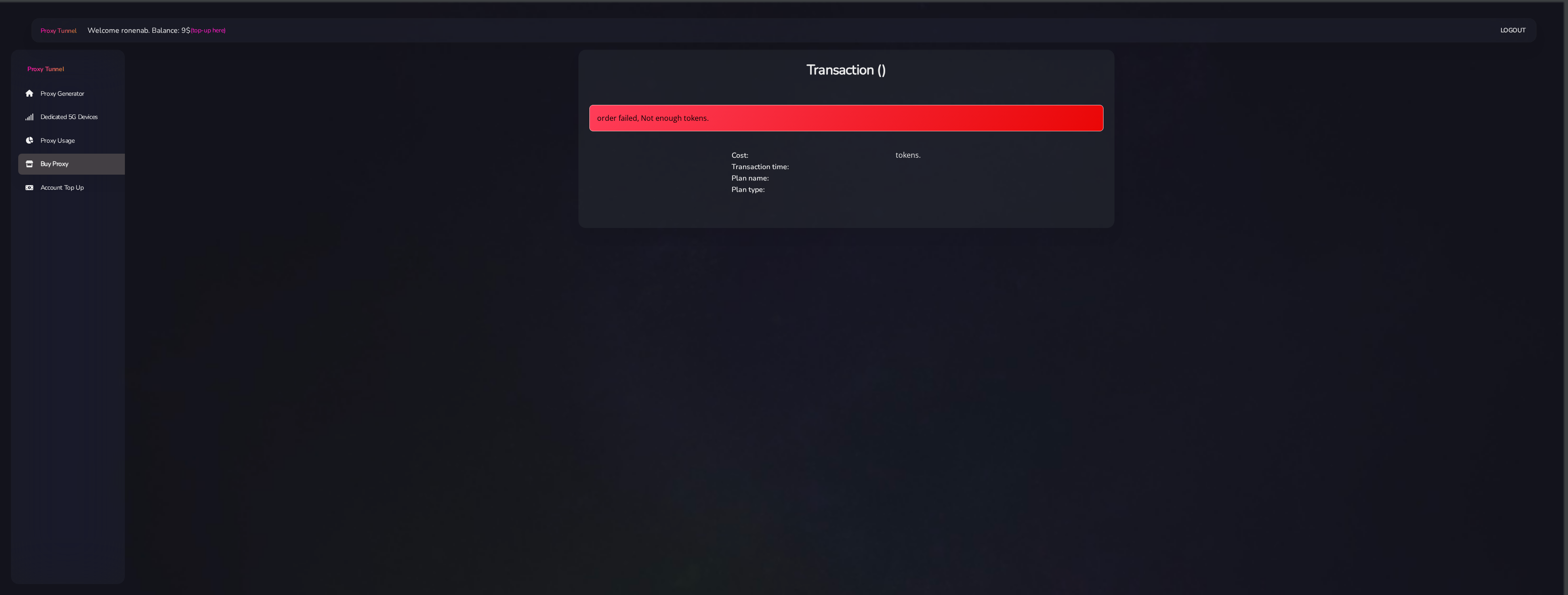
click at [52, 163] on link "Buy Proxy" at bounding box center [75, 164] width 114 height 21
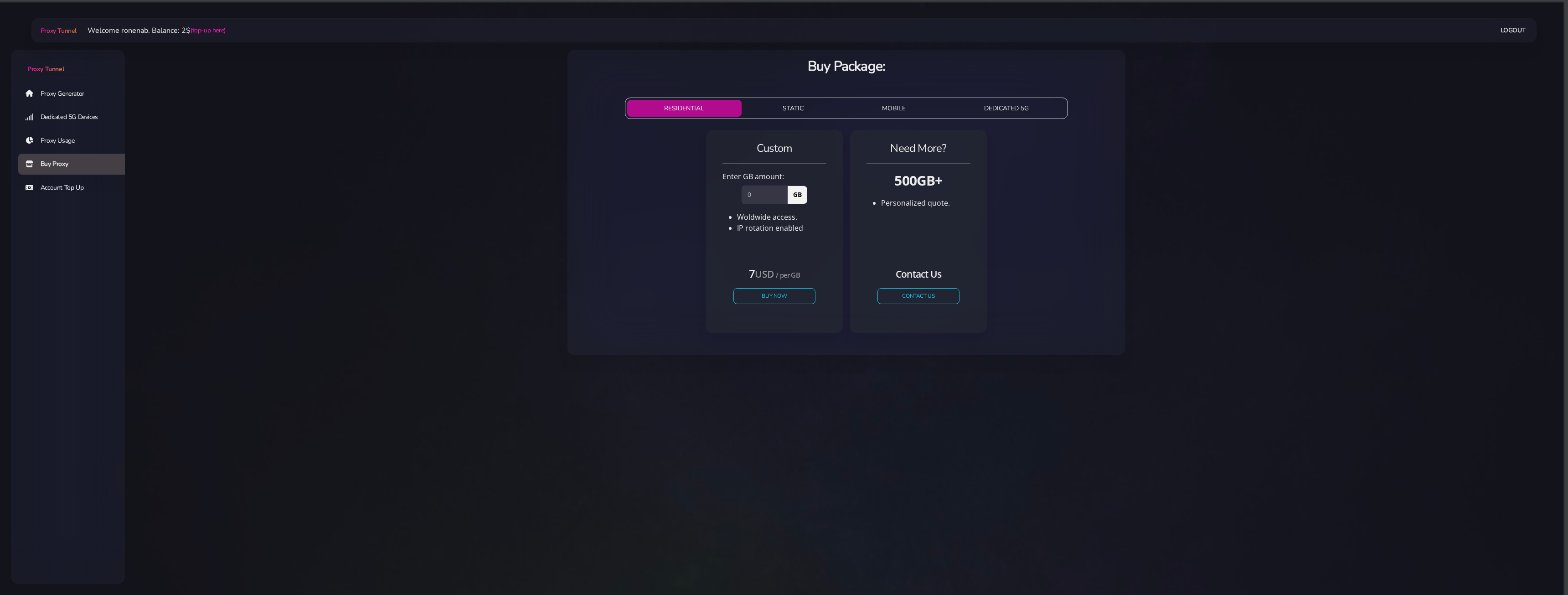
click at [58, 90] on link "Proxy Generator" at bounding box center [75, 93] width 114 height 21
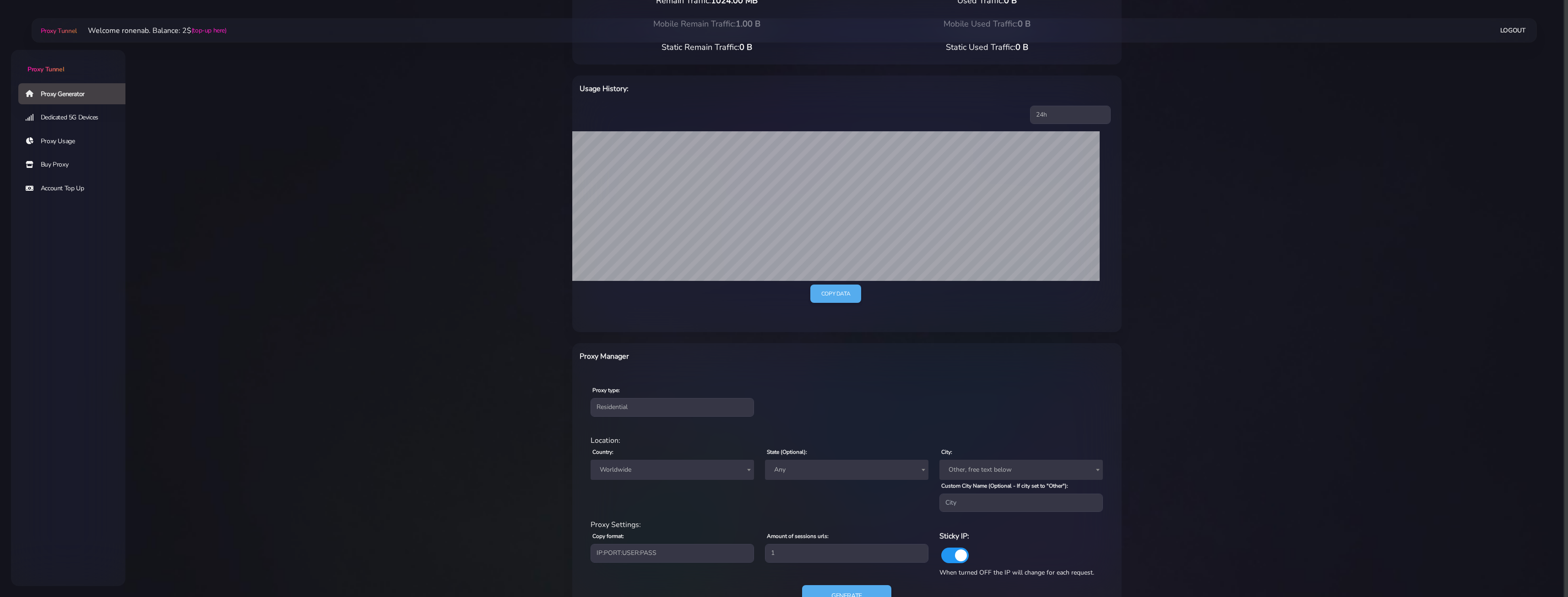
scroll to position [125, 0]
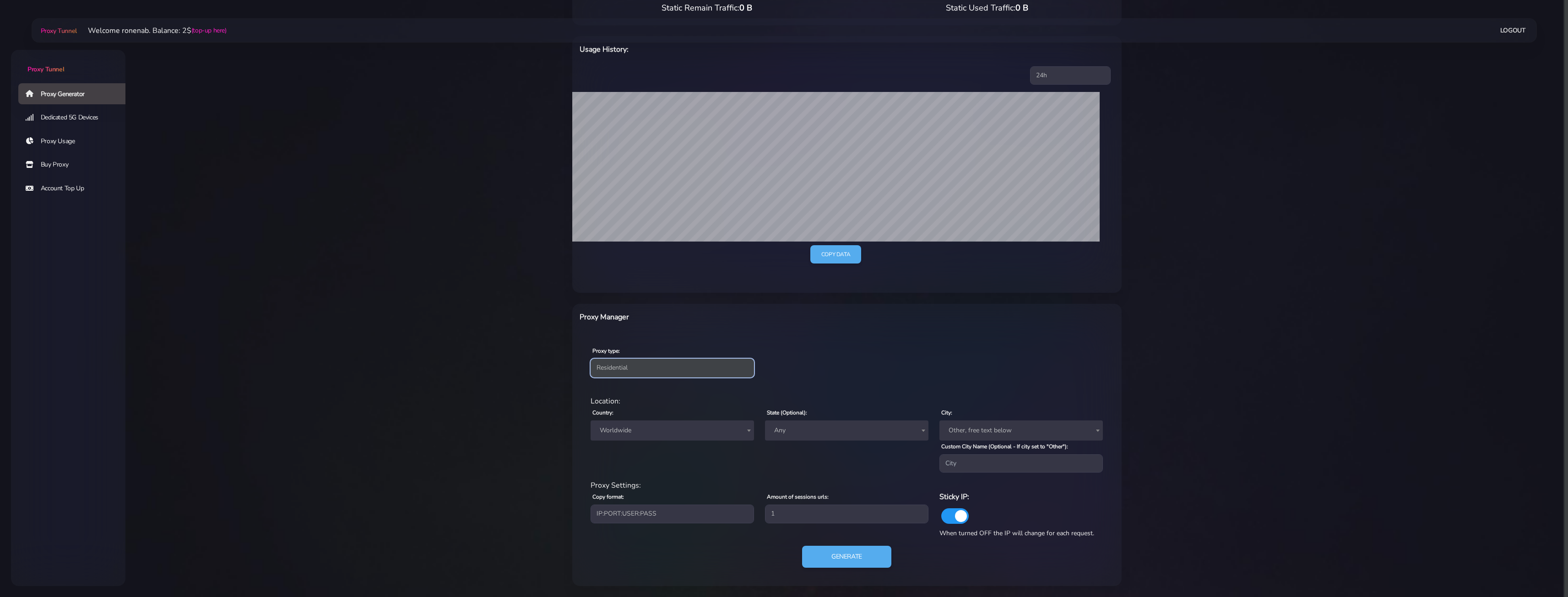
click at [655, 365] on select "Residential Static Mobile" at bounding box center [672, 368] width 163 height 18
drag, startPoint x: 648, startPoint y: 372, endPoint x: 637, endPoint y: 397, distance: 27.3
click at [648, 372] on select "Residential Static Mobile" at bounding box center [672, 368] width 163 height 18
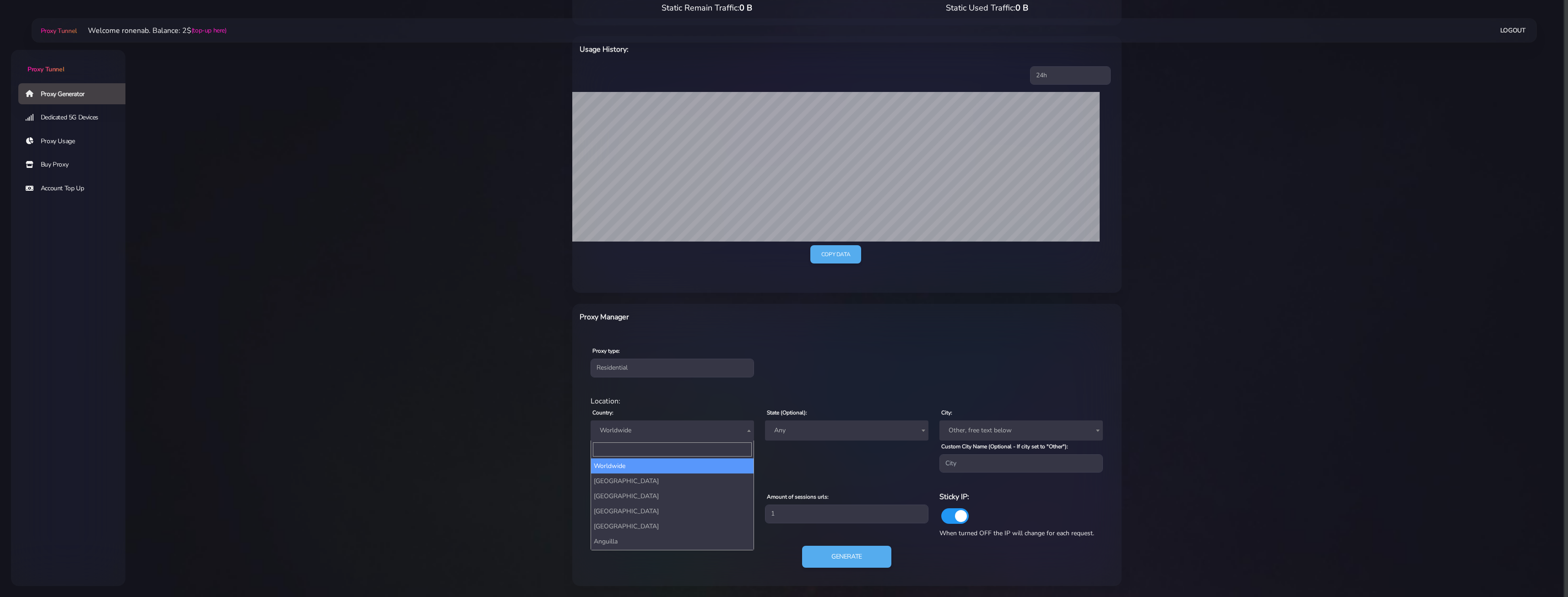
click at [630, 425] on span "Worldwide" at bounding box center [672, 430] width 152 height 13
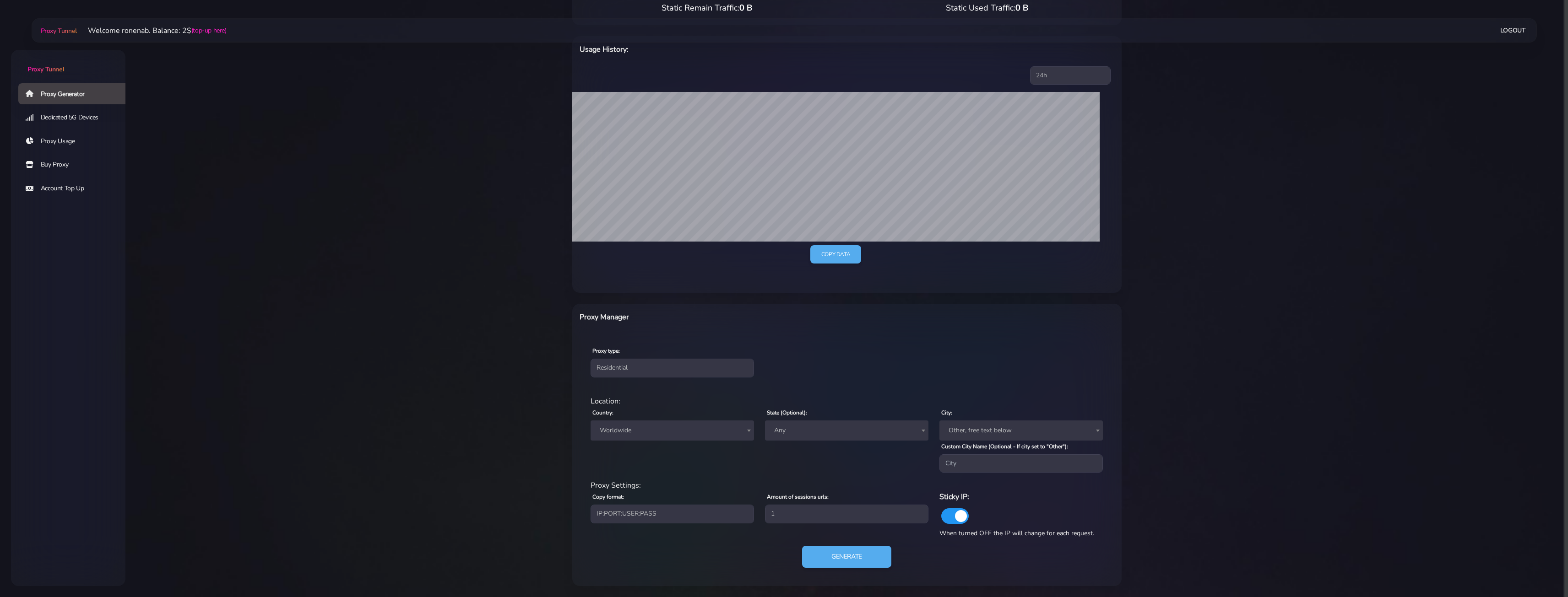
click at [732, 438] on span "Worldwide" at bounding box center [672, 430] width 163 height 20
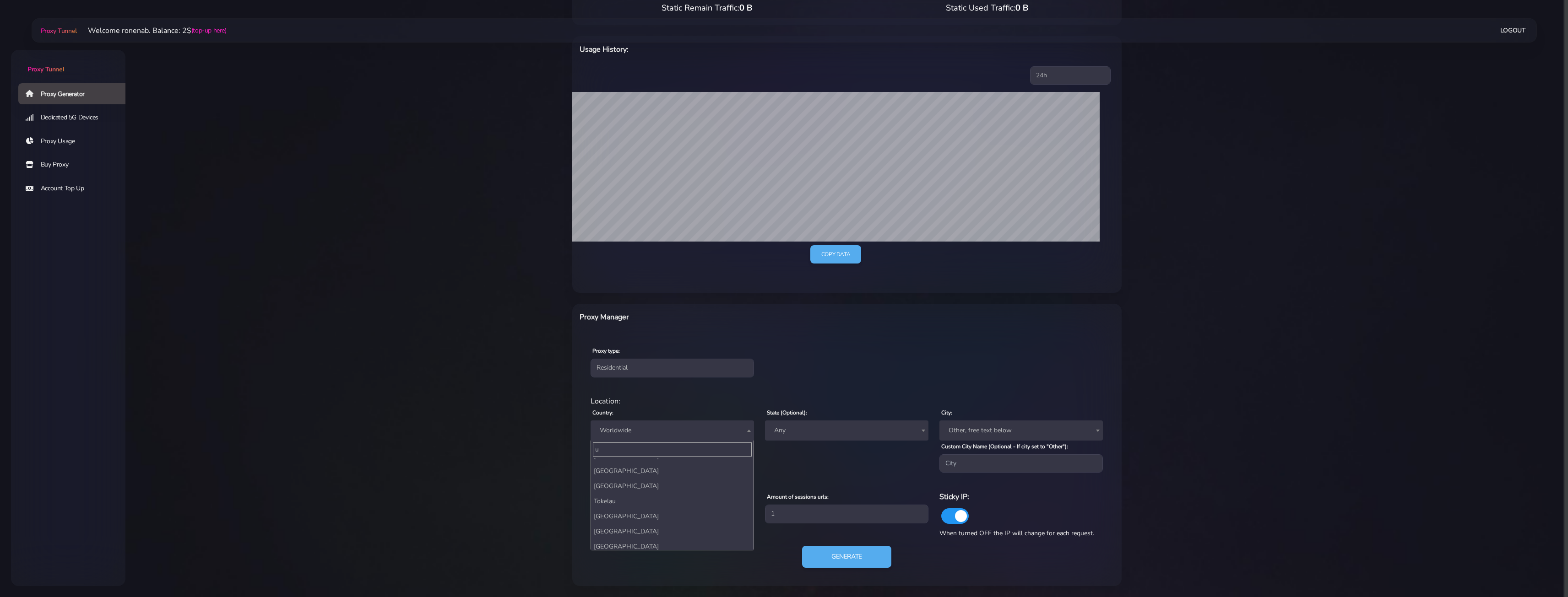
scroll to position [1098, 0]
type input "u"
drag, startPoint x: 630, startPoint y: 467, endPoint x: 615, endPoint y: 492, distance: 29.2
select select "US"
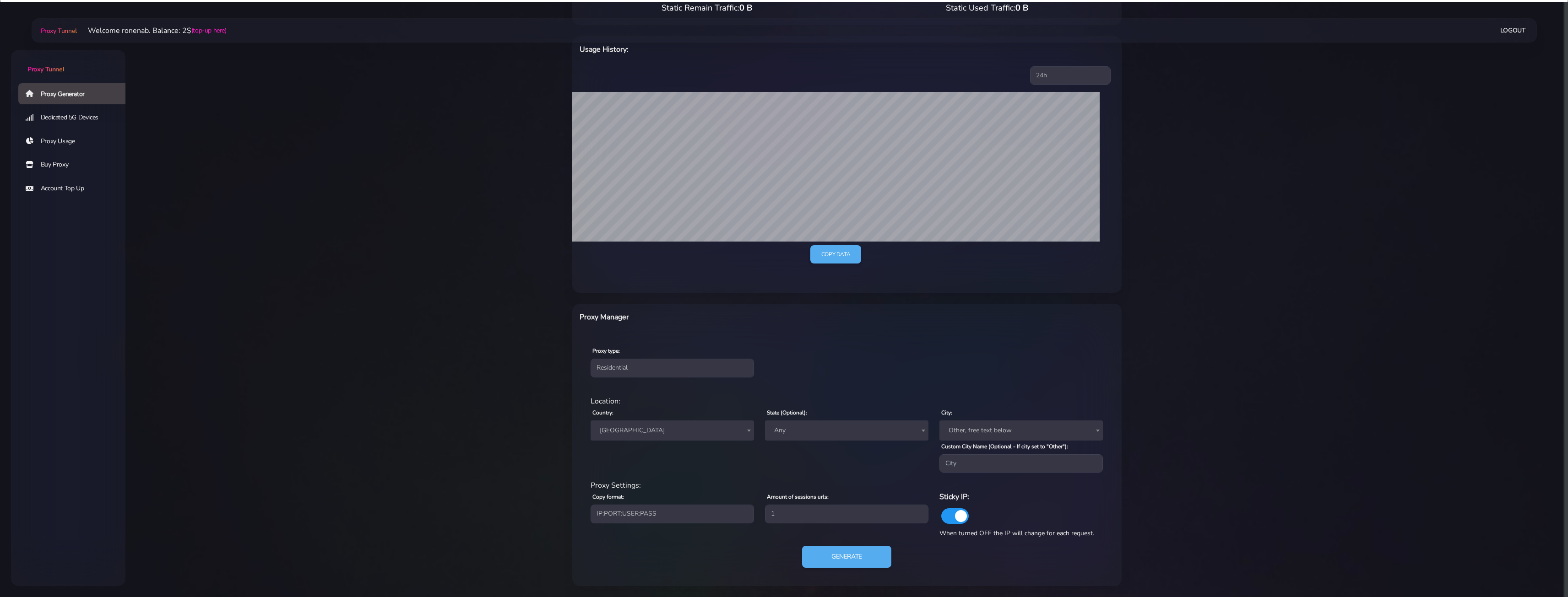
click at [615, 492] on div "Copy format: IP:PORT:USER:PASS USER:PASS@IP:PORT PORT:IP:USER:[PERSON_NAME]:USE…" at bounding box center [672, 511] width 174 height 40
click at [778, 433] on span "Any" at bounding box center [846, 430] width 152 height 13
click at [960, 439] on span "Other, free text below" at bounding box center [1021, 430] width 163 height 20
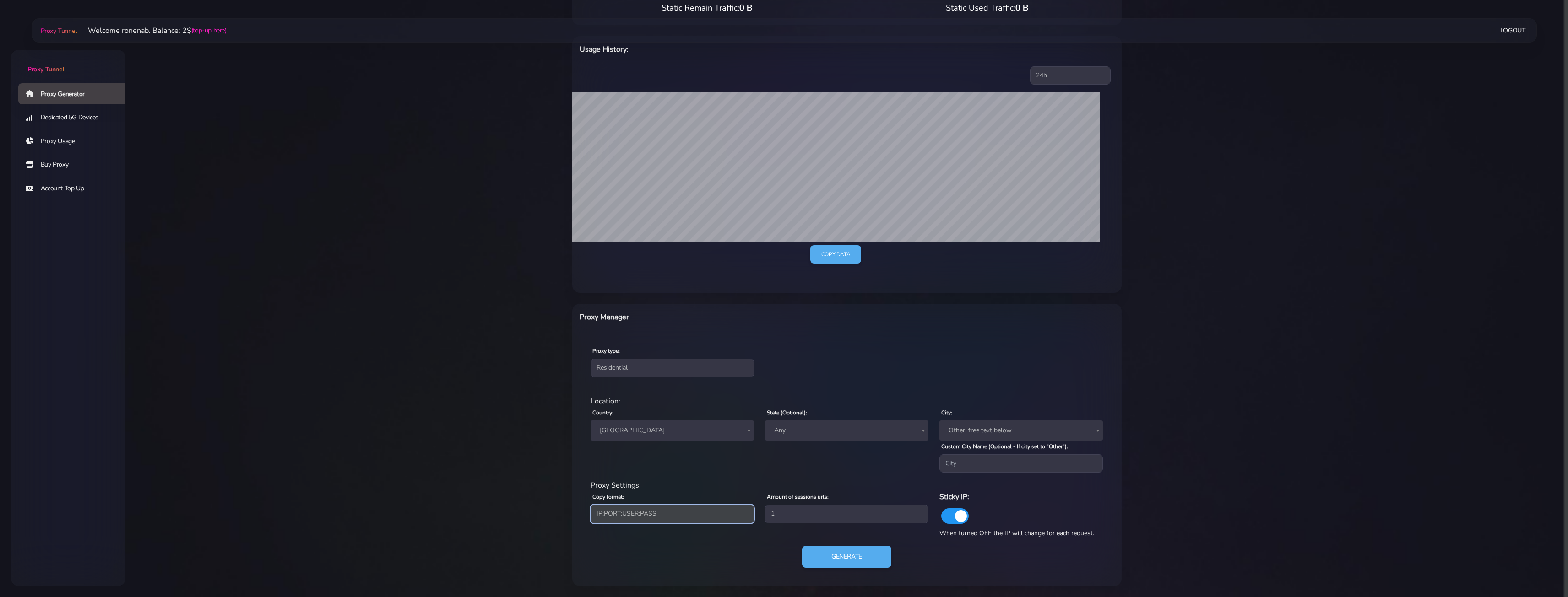
click at [666, 513] on select "IP:PORT:USER:PASS USER:PASS@IP:PORT PORT:IP:USER:[PERSON_NAME]:USER:PORT:IP" at bounding box center [672, 514] width 163 height 18
click at [864, 558] on button "Generate" at bounding box center [846, 557] width 91 height 23
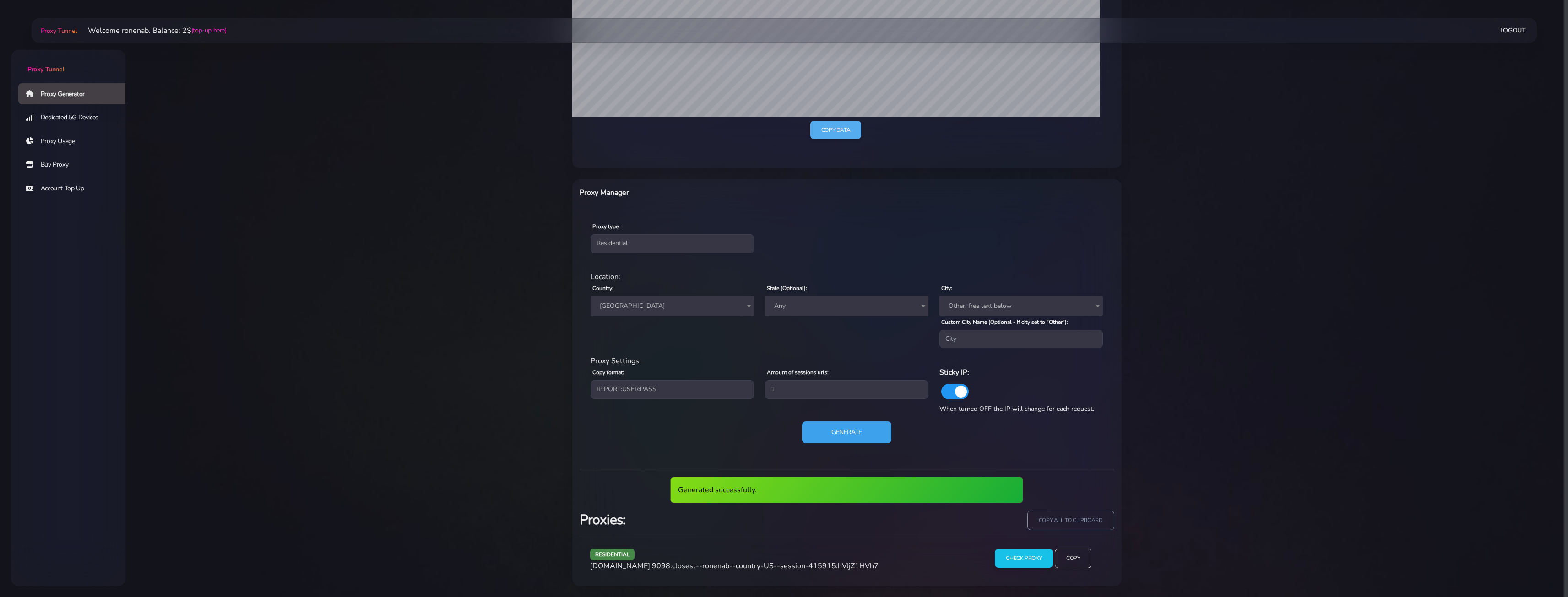
scroll to position [216, 0]
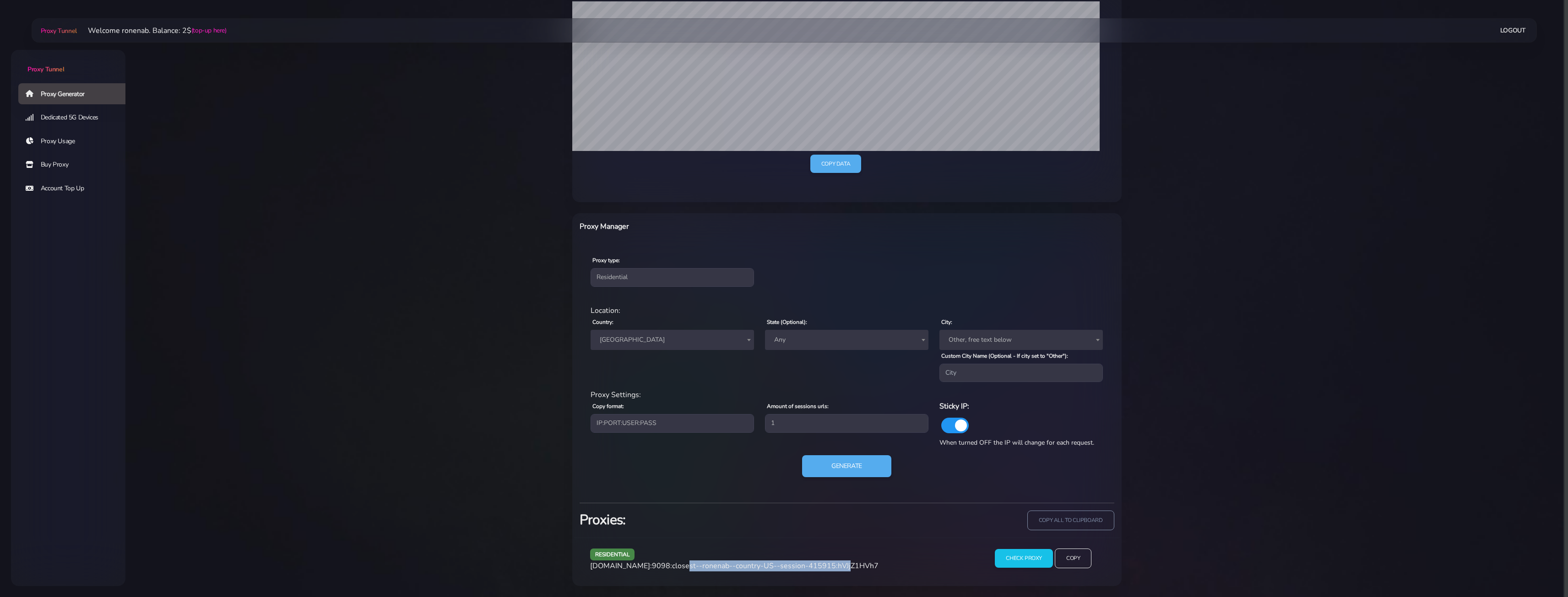
drag, startPoint x: 672, startPoint y: 569, endPoint x: 831, endPoint y: 569, distance: 159.0
click at [831, 569] on span "[DOMAIN_NAME]:9098:closest--ronenab--country-US--session-415915:hVJjZ1HVh7" at bounding box center [734, 566] width 289 height 10
copy span "closest--ronenab--country-US--session-415915"
click at [877, 565] on div "residential [DOMAIN_NAME]:9098:closest--ronenab--country-US--session-415915:hVJ…" at bounding box center [781, 562] width 393 height 27
drag, startPoint x: 876, startPoint y: 565, endPoint x: 835, endPoint y: 568, distance: 41.1
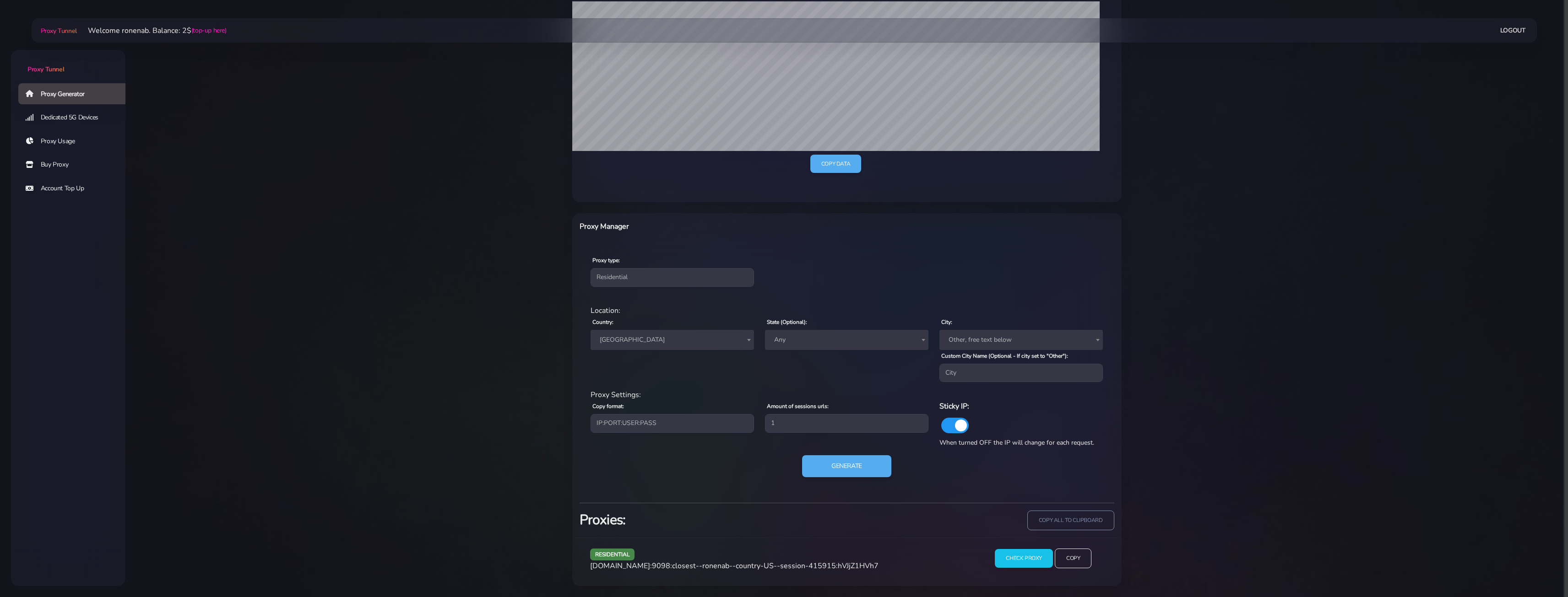
click at [835, 568] on div "residential [DOMAIN_NAME]:9098:closest--ronenab--country-US--session-415915:hVJ…" at bounding box center [781, 562] width 393 height 27
copy span "hVJjZ1HVh7"
